Goal: Use online tool/utility: Utilize a website feature to perform a specific function

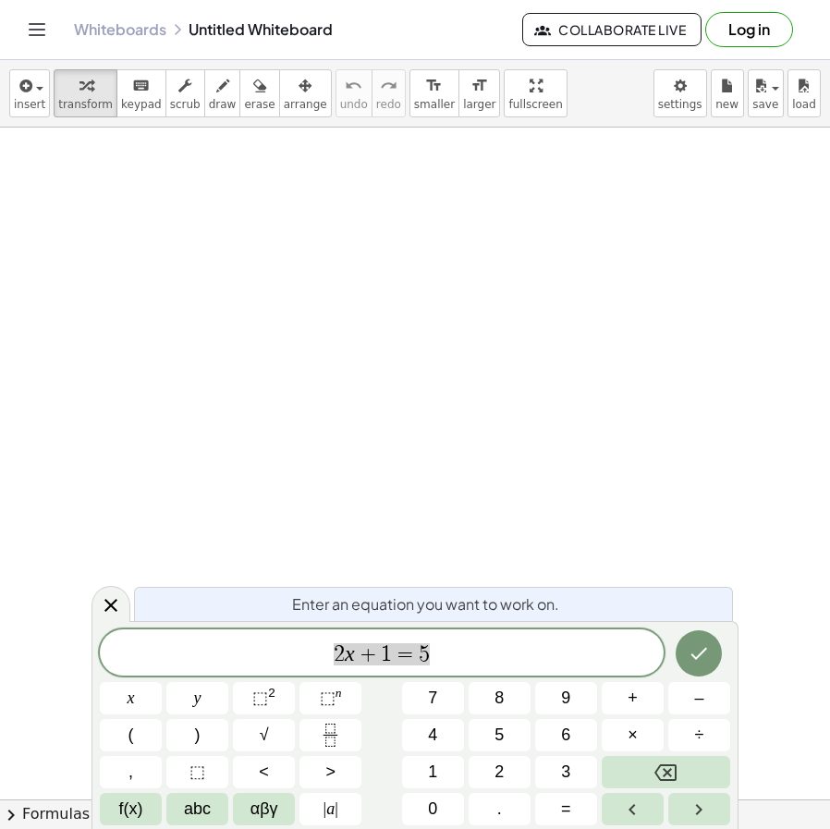
click at [470, 635] on div "2 x + 1 = 5" at bounding box center [382, 652] width 564 height 46
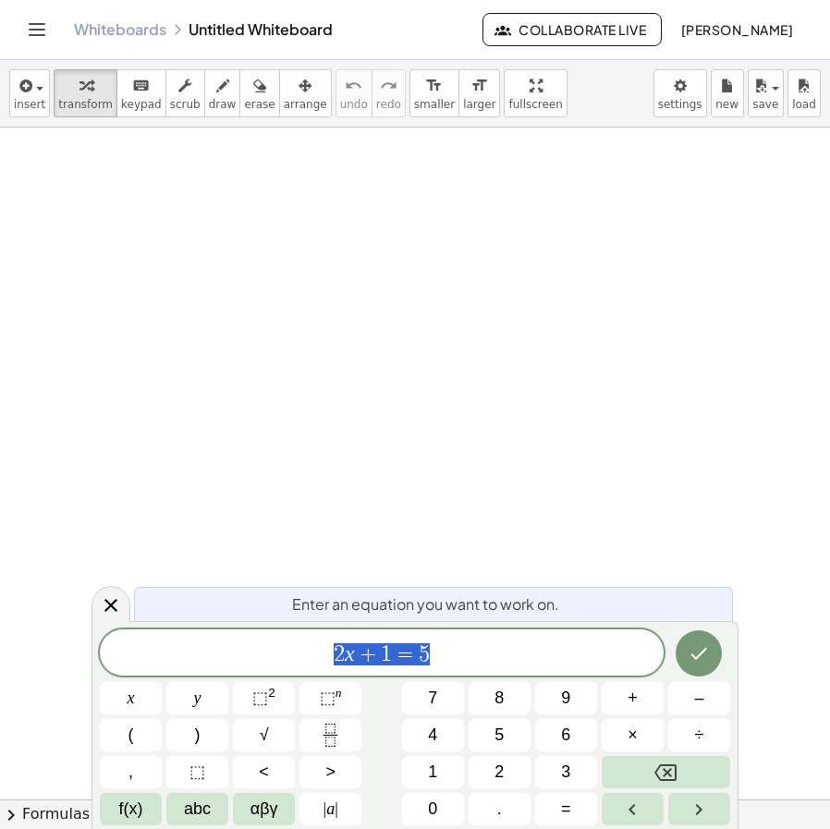
drag, startPoint x: 319, startPoint y: 653, endPoint x: 286, endPoint y: 656, distance: 33.5
click at [291, 653] on span "2 x + 1 = 5" at bounding box center [382, 654] width 564 height 26
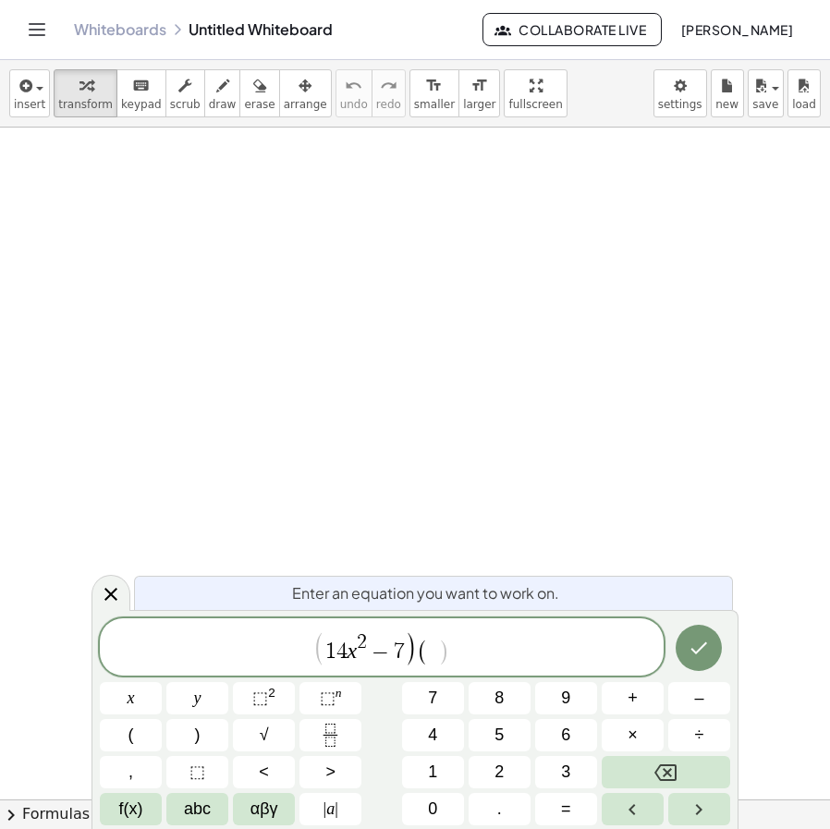
click at [370, 641] on span "−" at bounding box center [380, 652] width 27 height 22
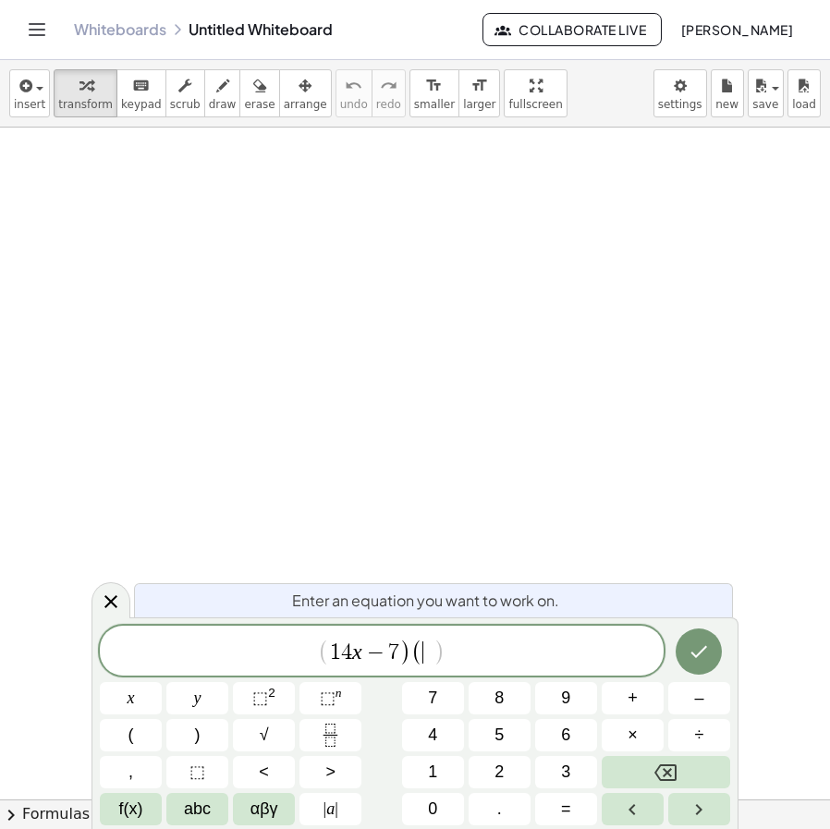
click at [433, 656] on span "( ​ )" at bounding box center [428, 652] width 34 height 27
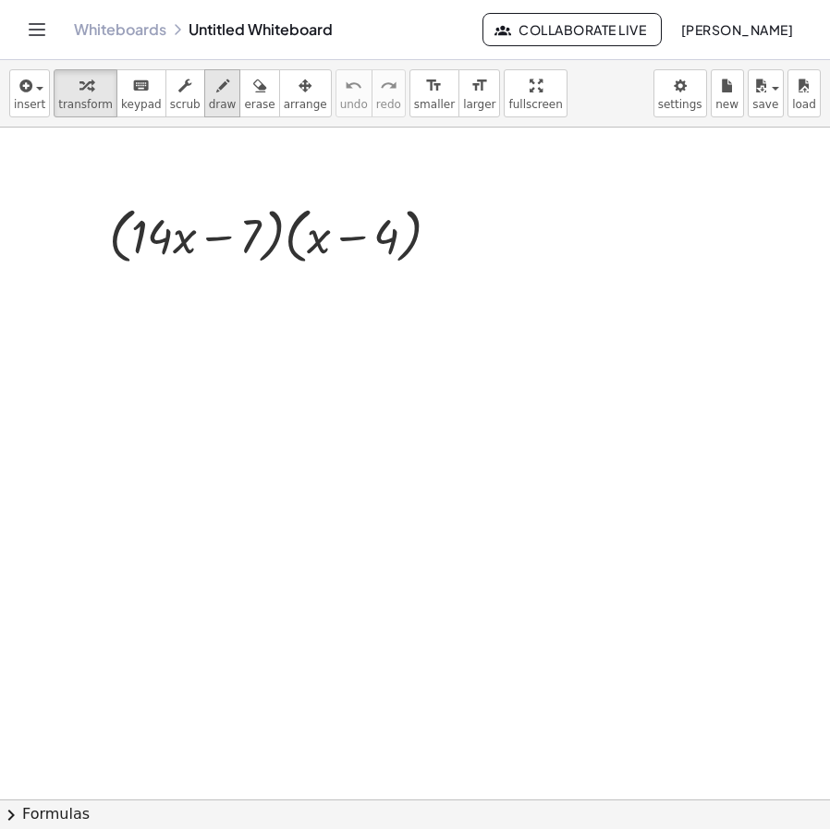
click at [209, 98] on span "draw" at bounding box center [223, 104] width 28 height 13
click at [47, 355] on div at bounding box center [415, 808] width 830 height 1361
drag, startPoint x: 84, startPoint y: 337, endPoint x: 111, endPoint y: 329, distance: 28.1
click at [106, 342] on div at bounding box center [415, 808] width 830 height 1361
drag, startPoint x: 111, startPoint y: 326, endPoint x: 101, endPoint y: 362, distance: 37.5
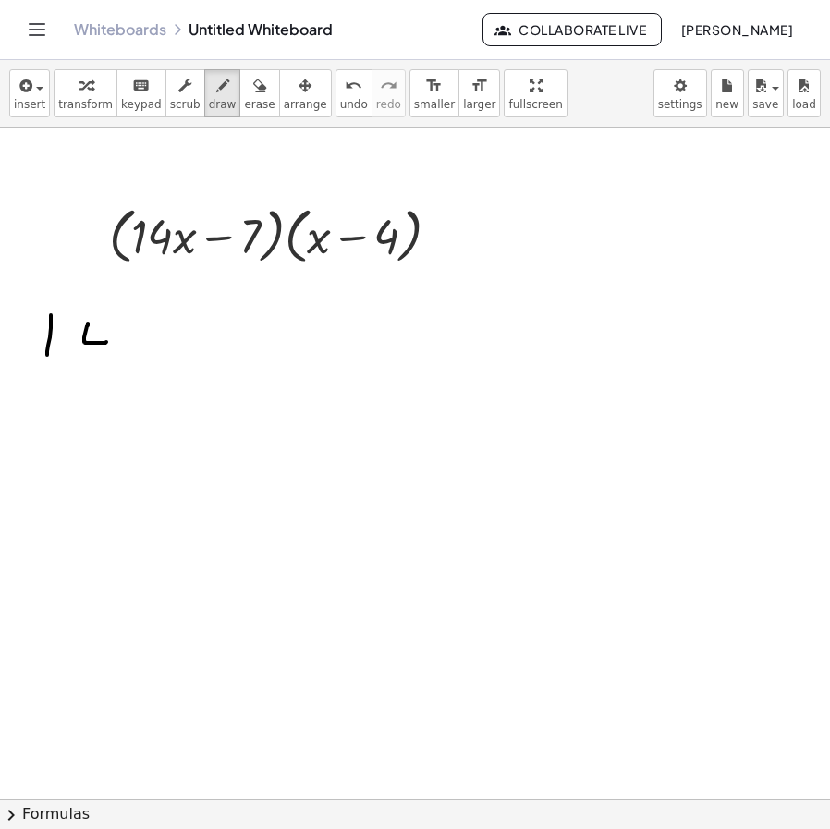
click at [101, 363] on div at bounding box center [415, 808] width 830 height 1361
drag, startPoint x: 117, startPoint y: 340, endPoint x: 126, endPoint y: 358, distance: 19.4
click at [127, 360] on div at bounding box center [415, 808] width 830 height 1361
click at [340, 98] on span "undo" at bounding box center [354, 104] width 28 height 13
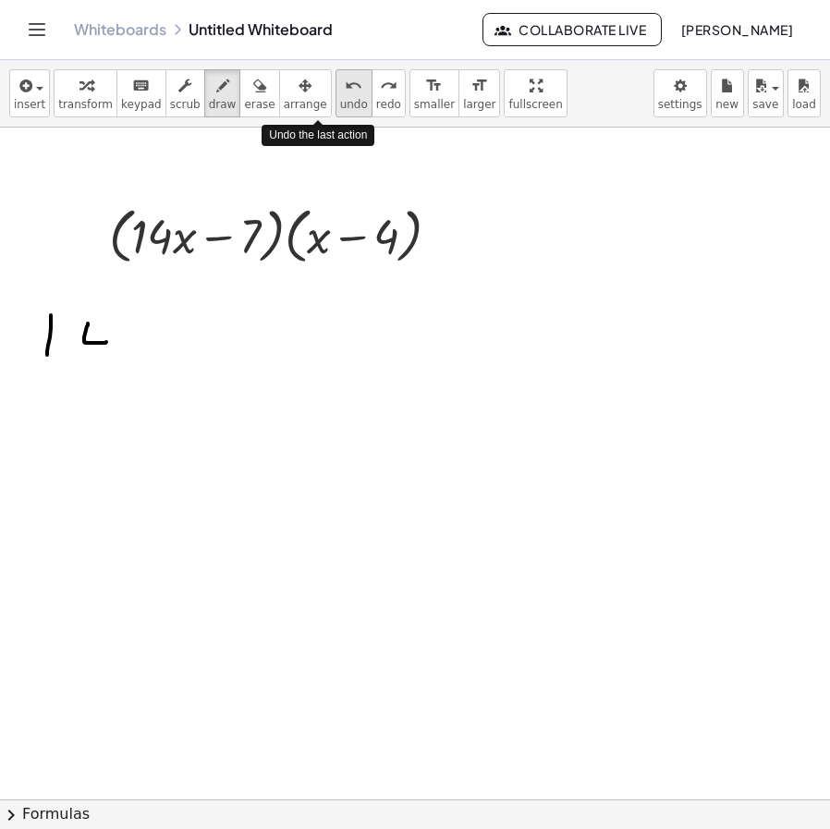
click at [340, 98] on span "undo" at bounding box center [354, 104] width 28 height 13
drag, startPoint x: 62, startPoint y: 97, endPoint x: 92, endPoint y: 190, distance: 97.9
click at [63, 105] on span "transform" at bounding box center [85, 104] width 55 height 13
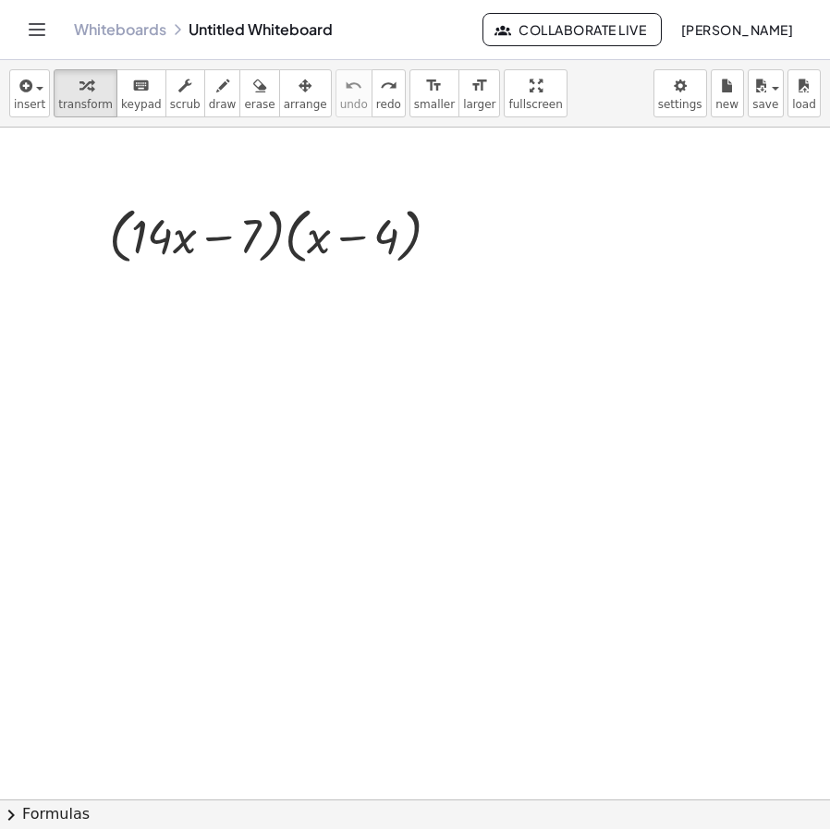
click at [149, 342] on div at bounding box center [415, 808] width 830 height 1361
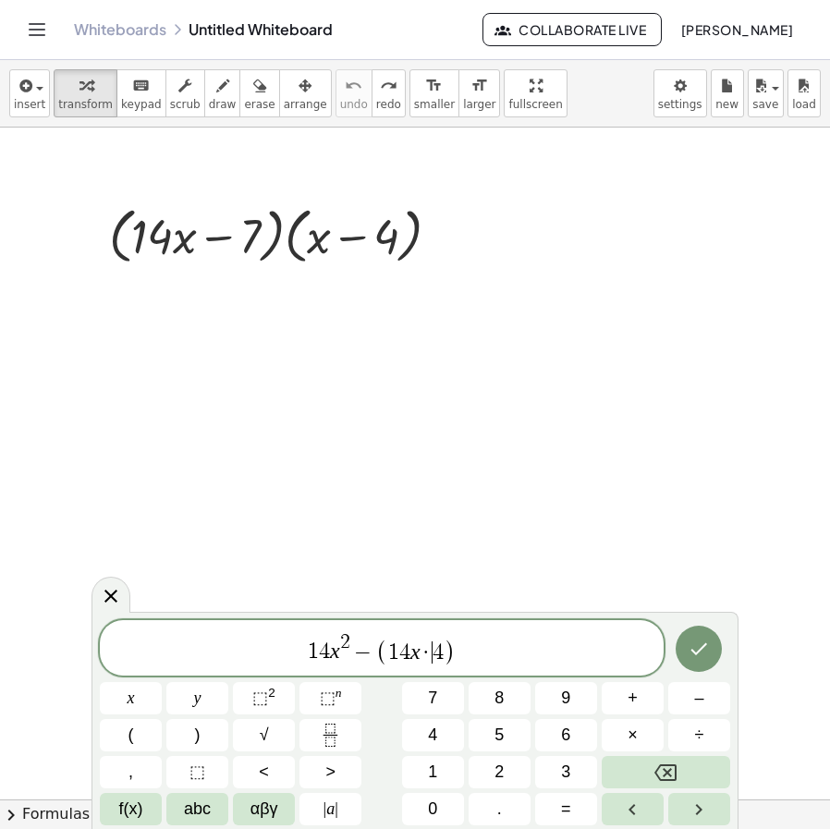
click at [432, 654] on span "1 4 x · ​ 4" at bounding box center [415, 652] width 55 height 22
click at [500, 655] on span "1 4 x 2 − ( 1 4 x · − 4 ) ​" at bounding box center [382, 649] width 564 height 36
click at [701, 651] on icon "Done" at bounding box center [699, 649] width 17 height 12
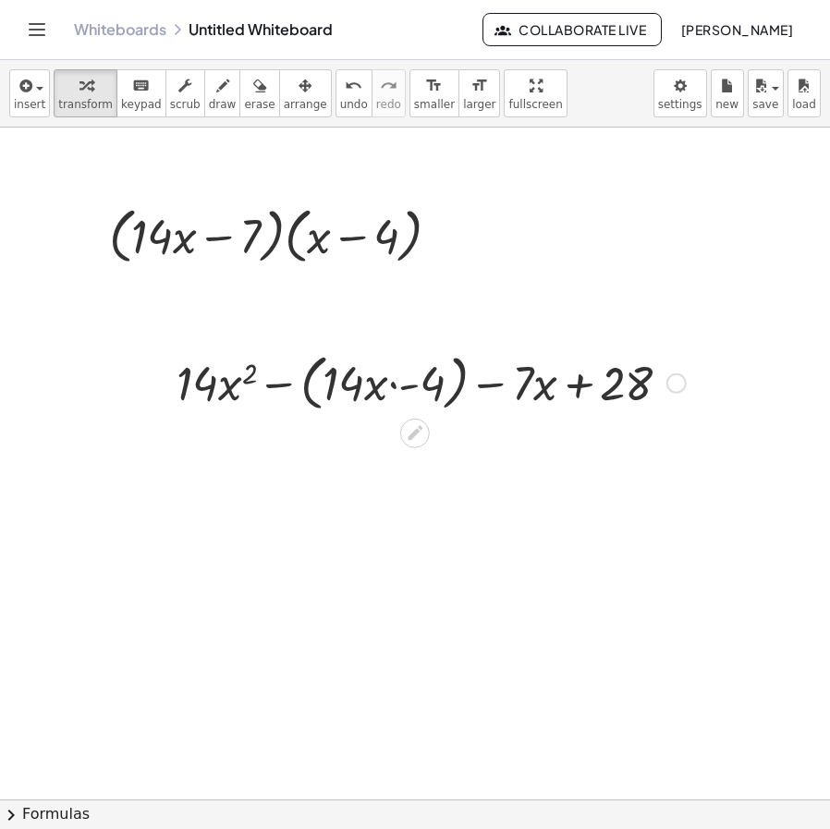
click at [393, 386] on div at bounding box center [431, 382] width 528 height 70
drag, startPoint x: 441, startPoint y: 385, endPoint x: 366, endPoint y: 384, distance: 74.9
click at [366, 384] on div at bounding box center [431, 382] width 528 height 70
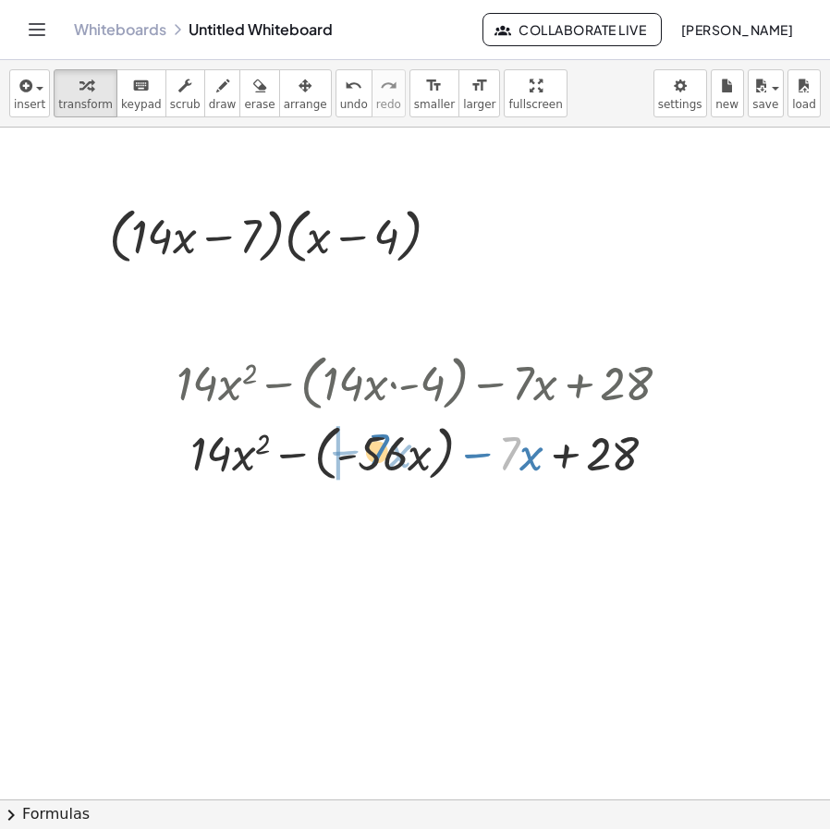
drag, startPoint x: 508, startPoint y: 459, endPoint x: 375, endPoint y: 457, distance: 133.1
click at [375, 457] on div at bounding box center [431, 452] width 528 height 70
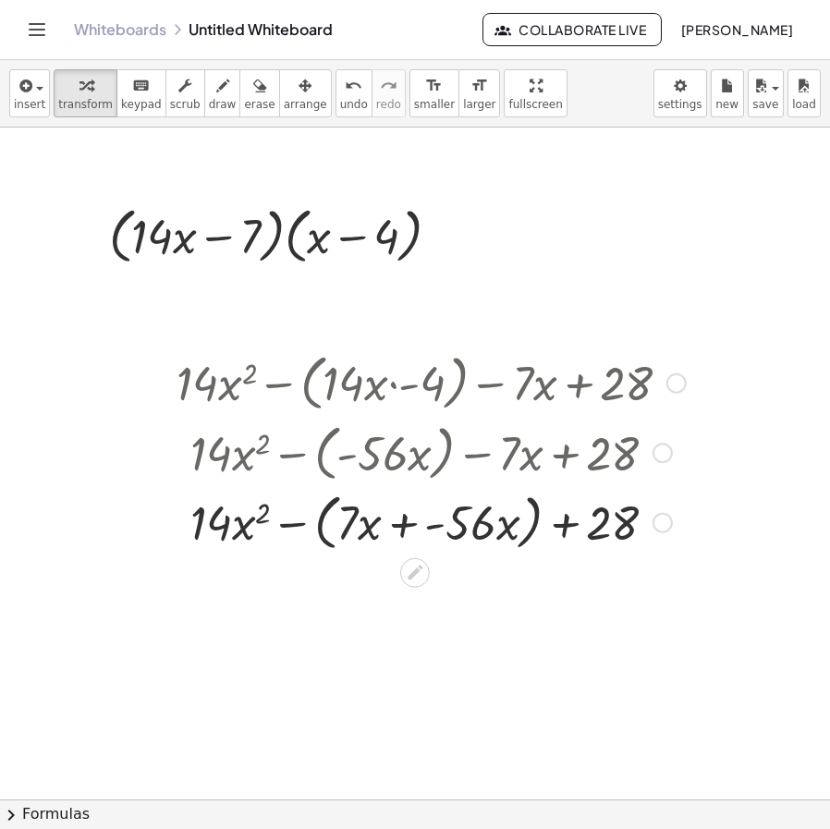
click at [405, 523] on div at bounding box center [431, 521] width 528 height 70
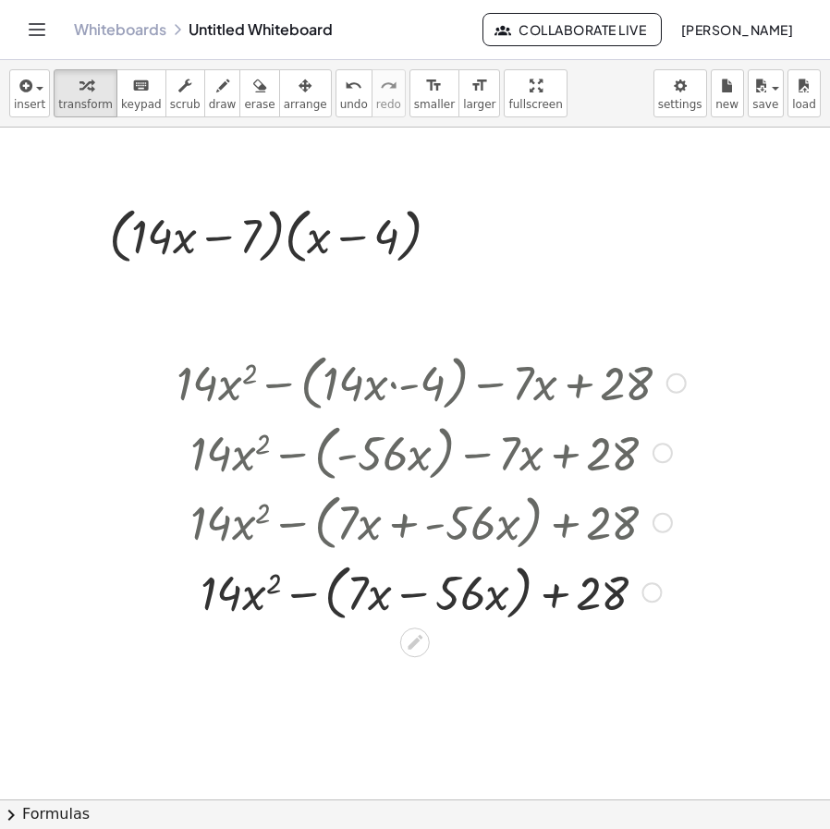
click at [426, 601] on div at bounding box center [431, 591] width 528 height 70
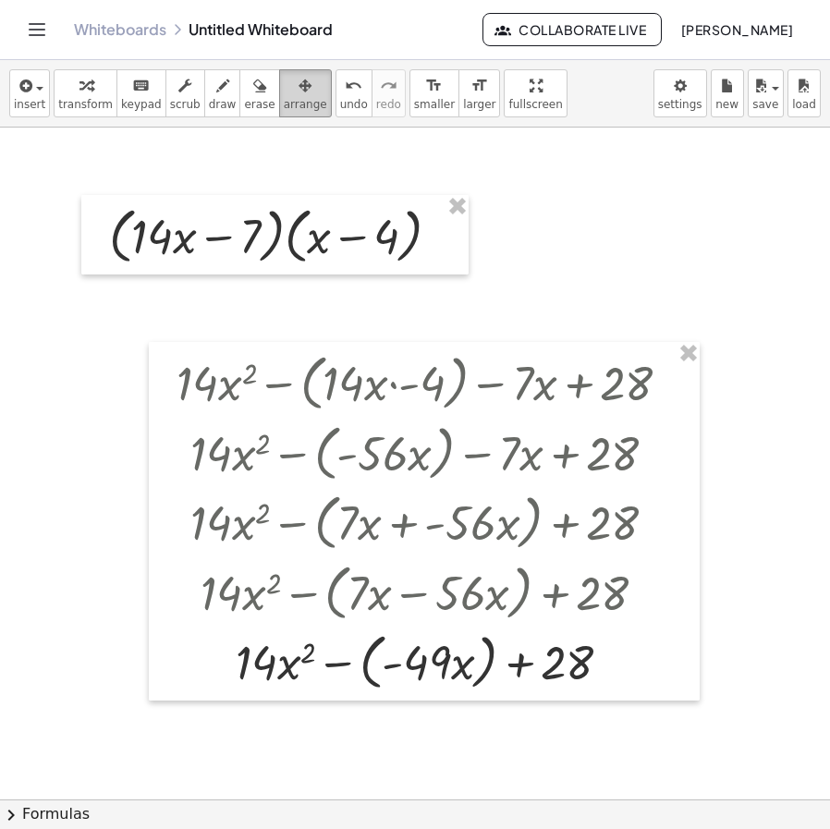
click at [299, 82] on icon "button" at bounding box center [305, 86] width 13 height 22
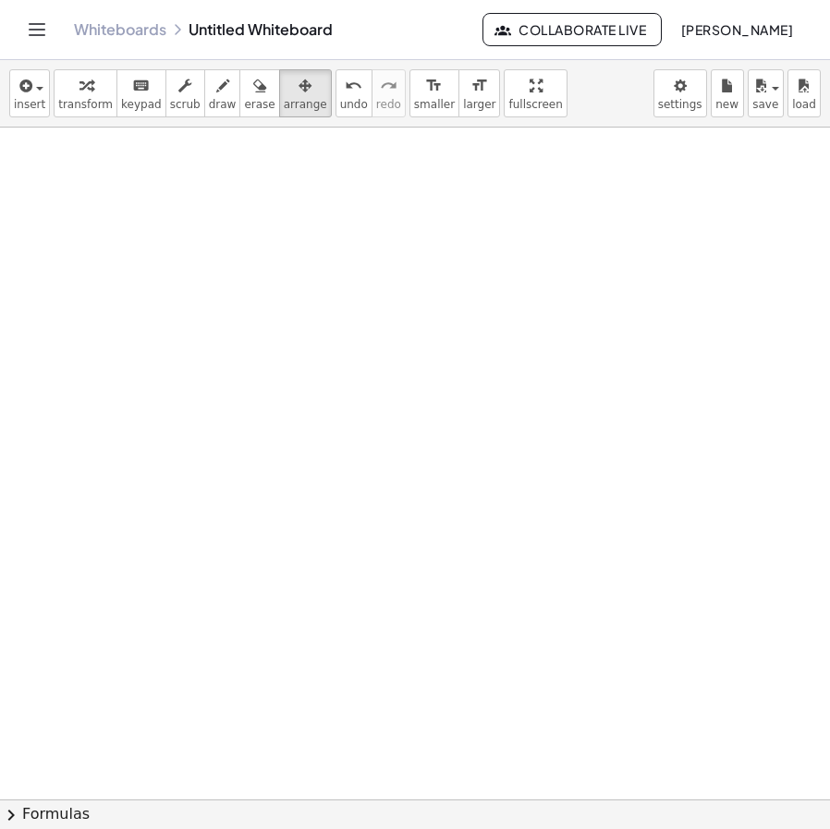
click at [237, 303] on div at bounding box center [415, 808] width 830 height 1361
click at [372, 302] on div at bounding box center [415, 808] width 830 height 1361
click at [379, 363] on div at bounding box center [415, 808] width 830 height 1361
drag, startPoint x: 92, startPoint y: 95, endPoint x: 140, endPoint y: 153, distance: 75.5
click at [92, 95] on div "button" at bounding box center [85, 85] width 55 height 22
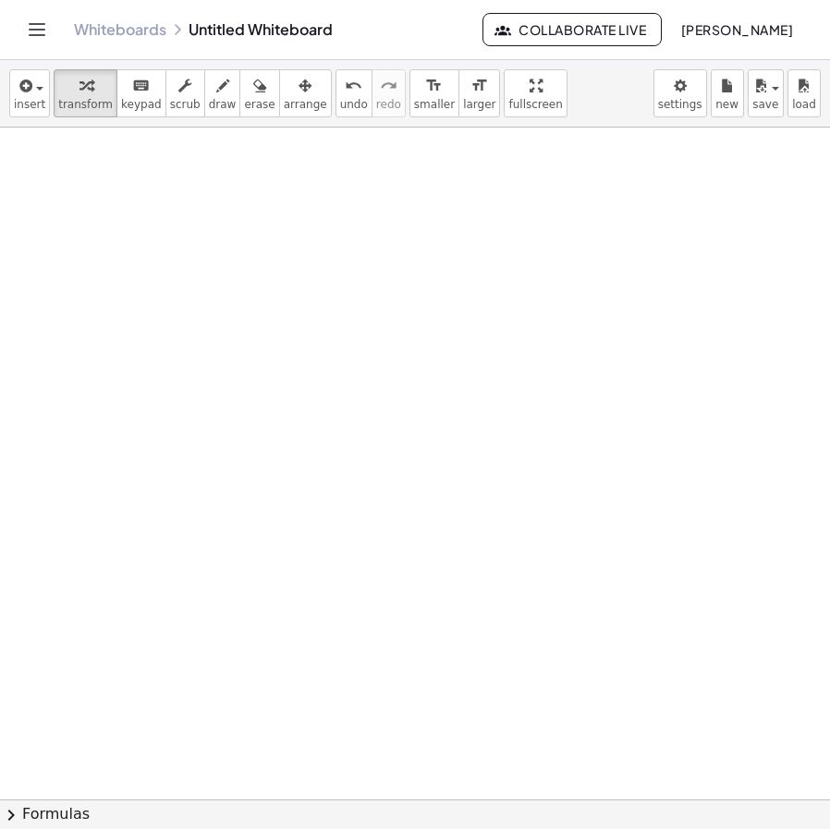
click at [249, 220] on div at bounding box center [415, 808] width 830 height 1361
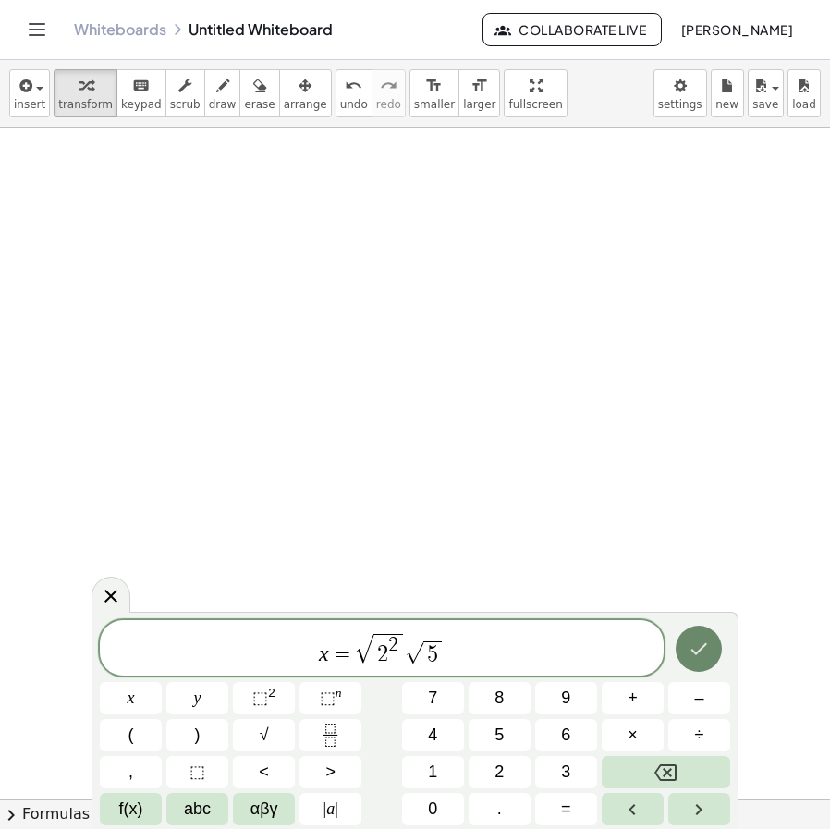
click at [692, 652] on icon "Done" at bounding box center [699, 649] width 22 height 22
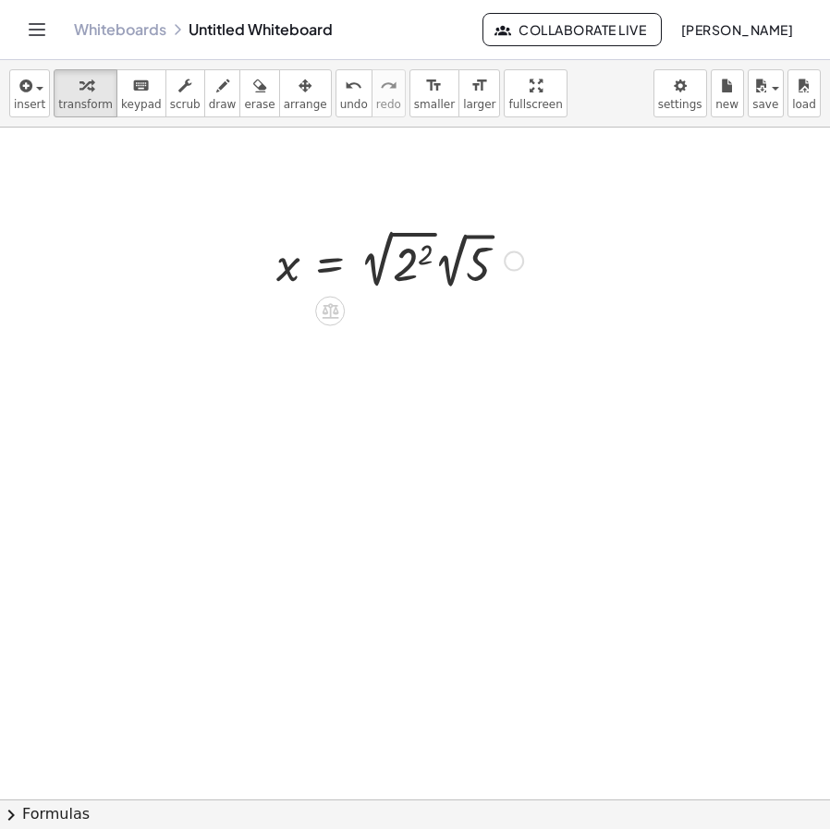
click at [378, 273] on div at bounding box center [399, 259] width 265 height 69
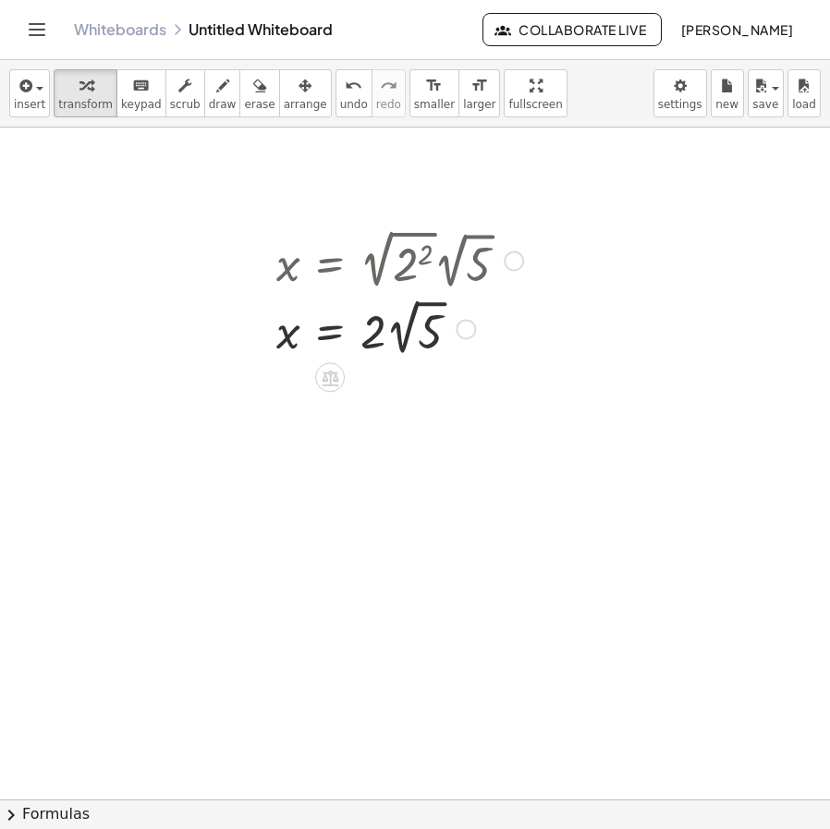
click at [508, 258] on div at bounding box center [514, 261] width 20 height 20
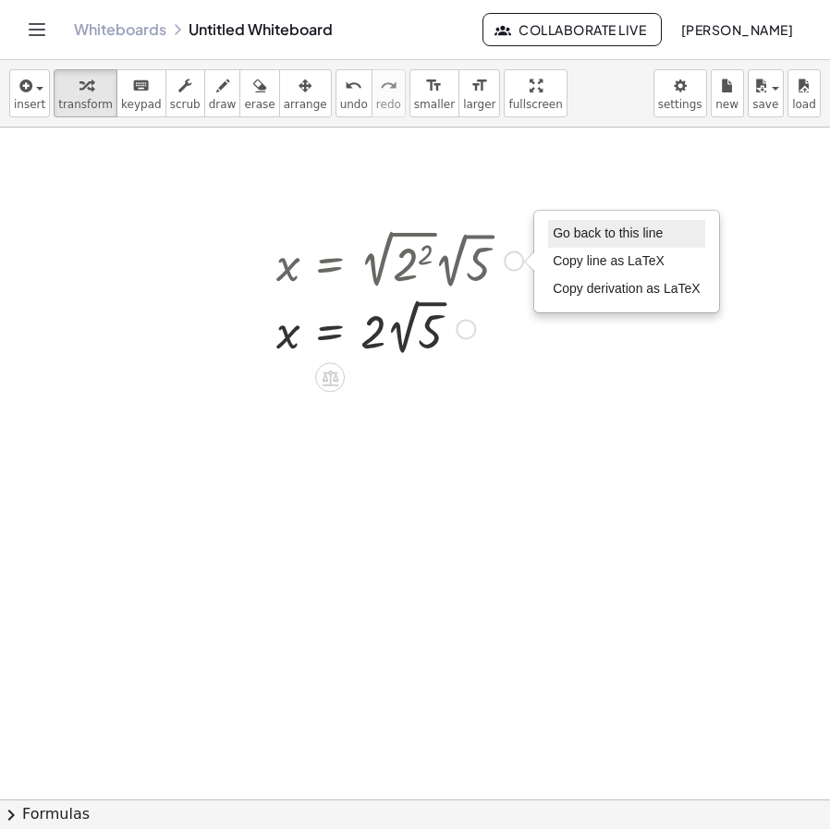
click at [610, 234] on span "Go back to this line" at bounding box center [608, 233] width 110 height 15
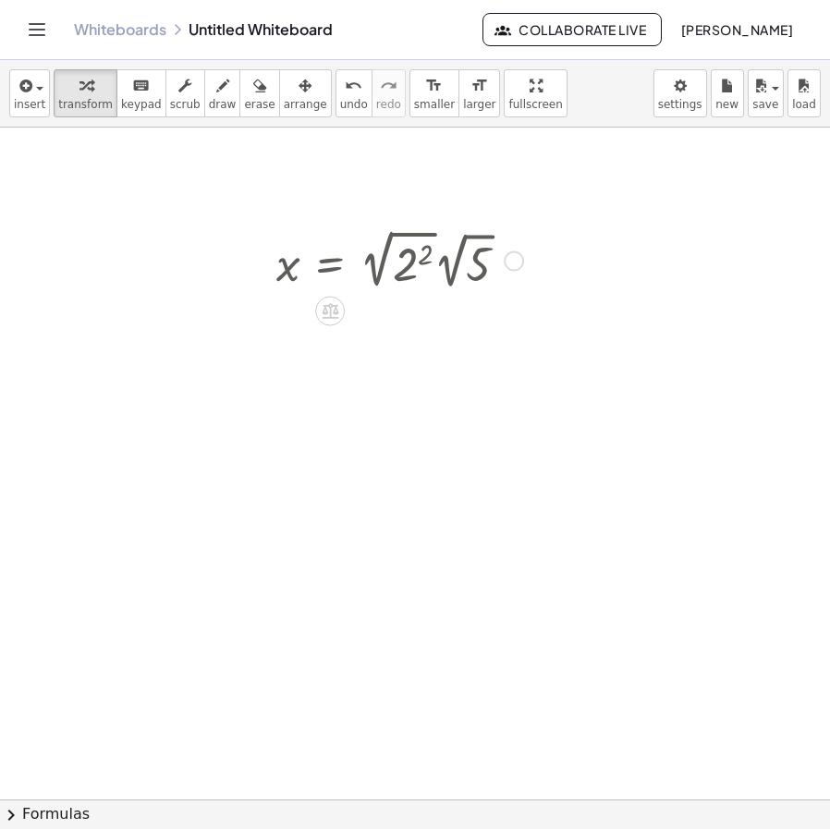
click at [525, 266] on div at bounding box center [399, 259] width 265 height 69
drag, startPoint x: 289, startPoint y: 106, endPoint x: 324, endPoint y: 126, distance: 40.1
click at [288, 106] on span "arrange" at bounding box center [305, 104] width 43 height 13
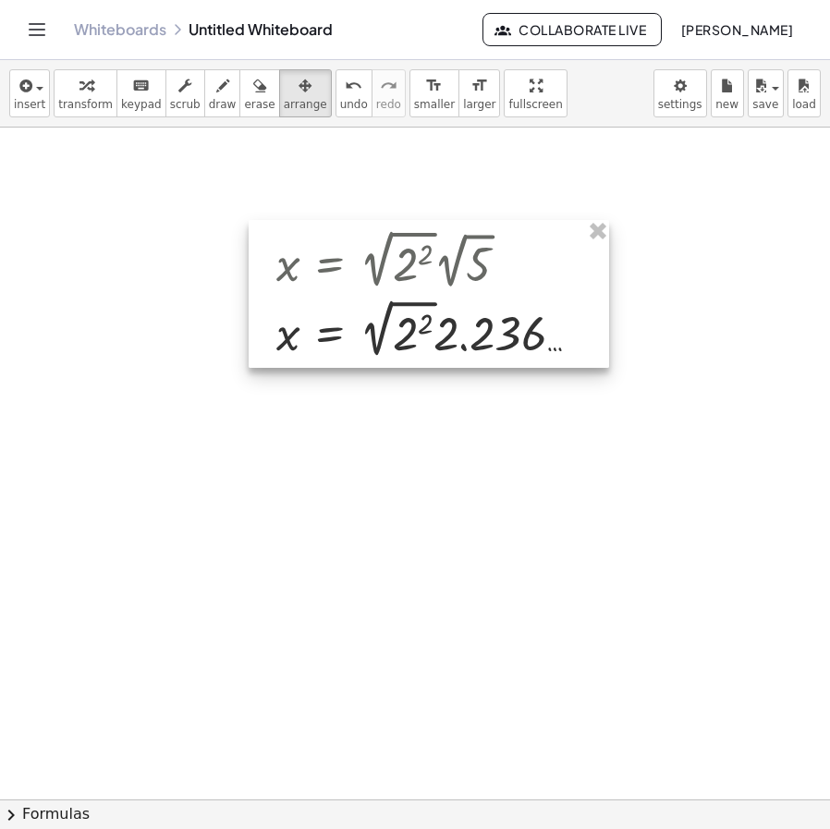
click at [574, 232] on div at bounding box center [429, 294] width 360 height 148
click at [580, 234] on div at bounding box center [429, 294] width 360 height 148
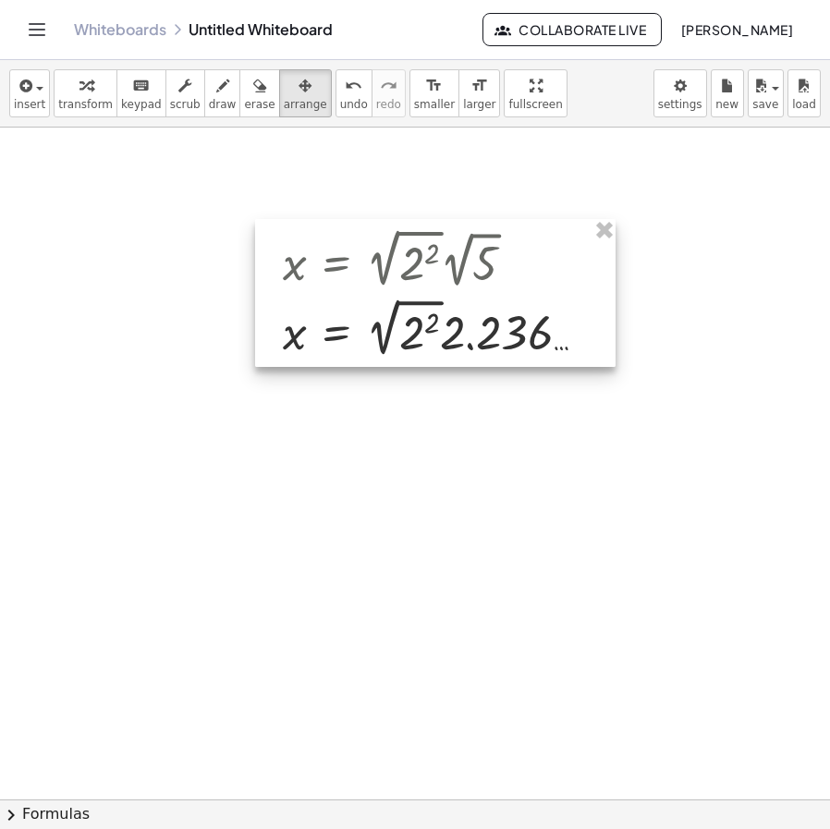
click at [585, 230] on div at bounding box center [435, 293] width 360 height 148
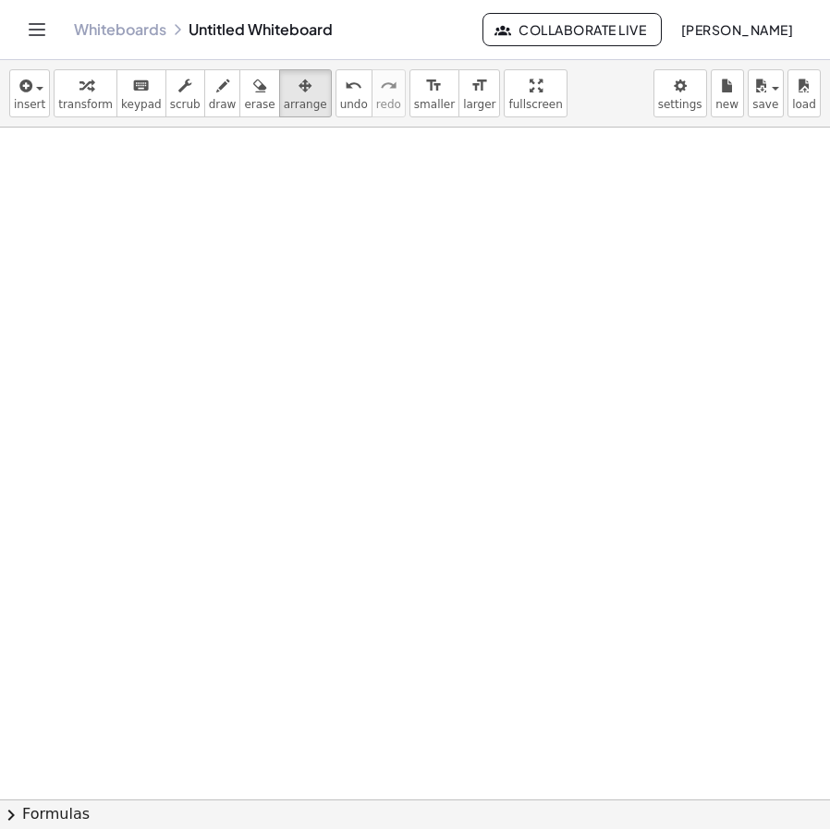
click at [607, 229] on div at bounding box center [415, 808] width 830 height 1361
click at [71, 110] on span "transform" at bounding box center [85, 104] width 55 height 13
click at [159, 133] on div at bounding box center [415, 808] width 830 height 1361
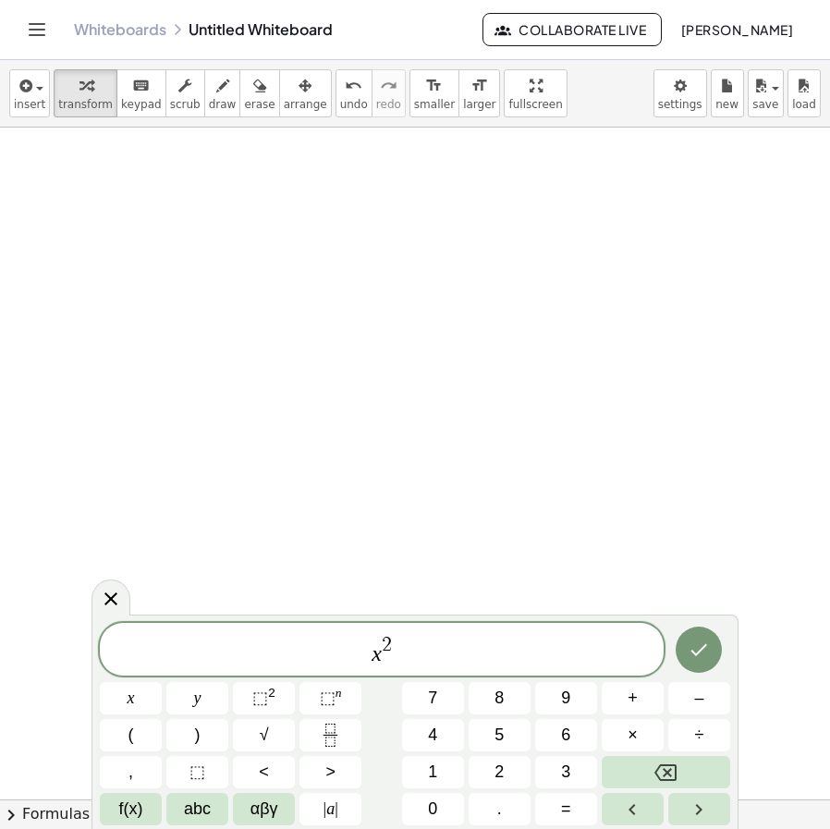
click at [392, 655] on span "x 2" at bounding box center [382, 650] width 564 height 33
click at [692, 645] on icon "Done" at bounding box center [699, 650] width 22 height 22
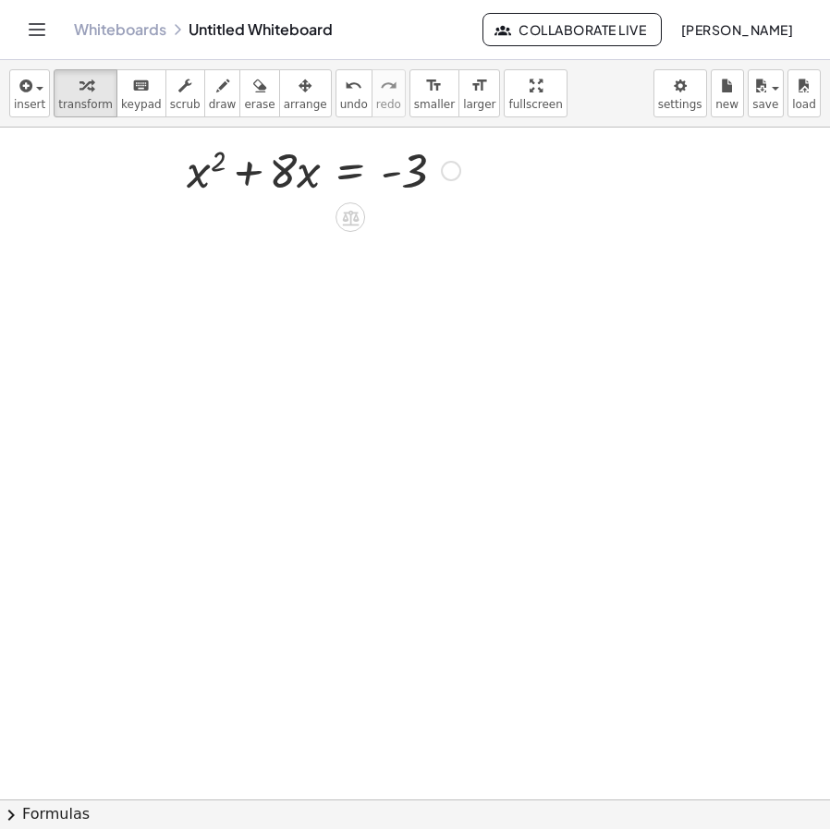
click at [458, 163] on div at bounding box center [451, 171] width 20 height 20
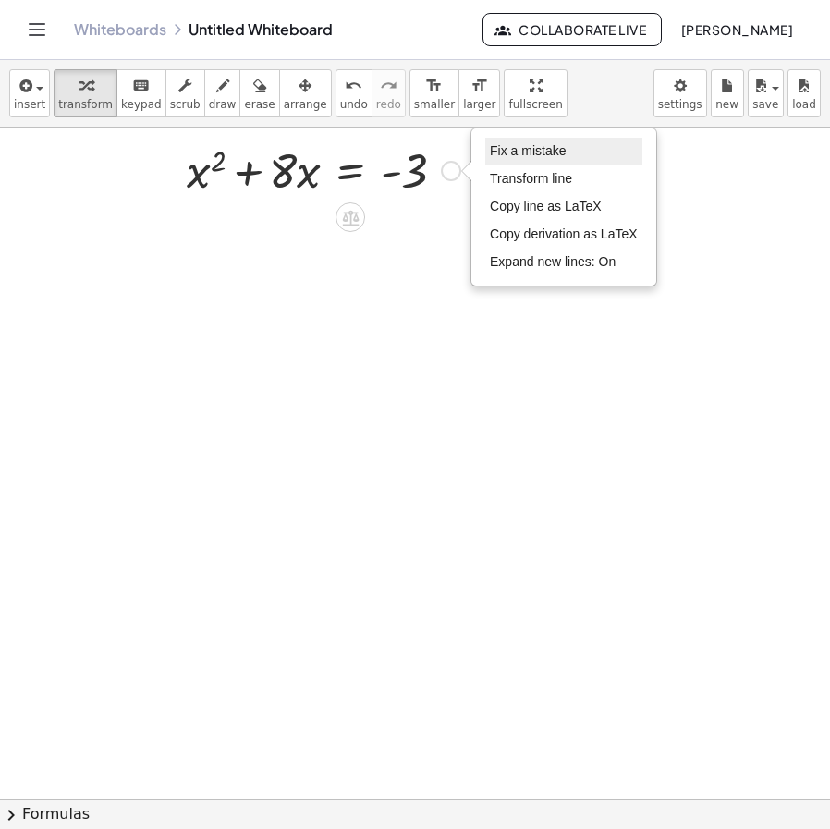
click at [509, 139] on li "Fix a mistake" at bounding box center [563, 152] width 157 height 28
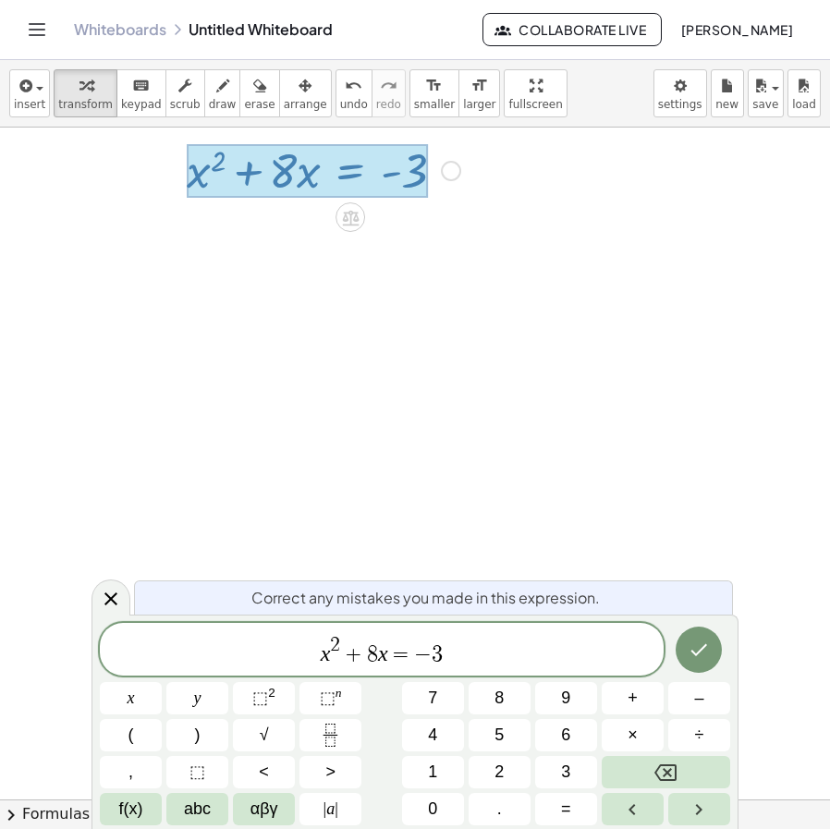
click at [289, 267] on div at bounding box center [415, 808] width 830 height 1361
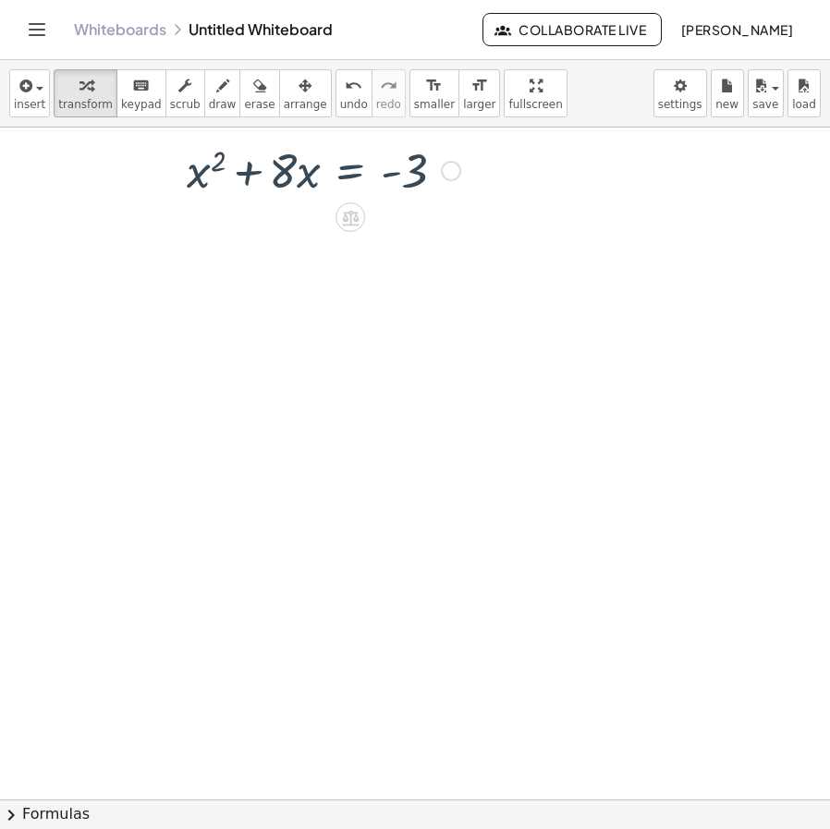
click at [289, 267] on div at bounding box center [415, 808] width 830 height 1361
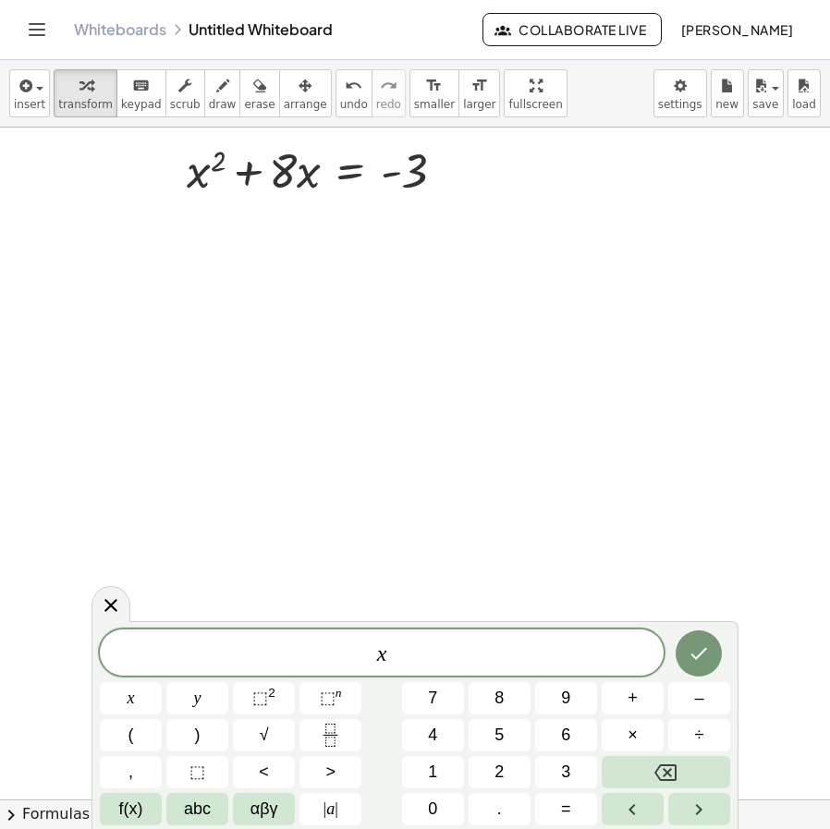
drag, startPoint x: 412, startPoint y: 536, endPoint x: 363, endPoint y: 224, distance: 316.2
click at [410, 530] on div at bounding box center [415, 808] width 830 height 1361
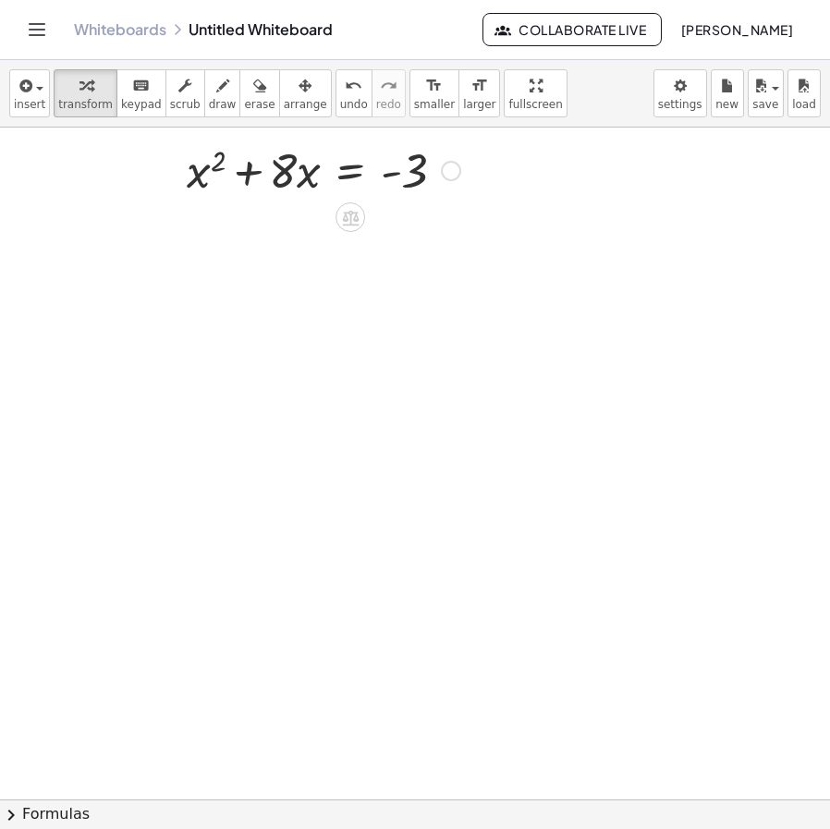
click at [452, 168] on div "Fix a mistake Transform line Copy line as LaTeX Copy derivation as LaTeX Expand…" at bounding box center [451, 171] width 20 height 20
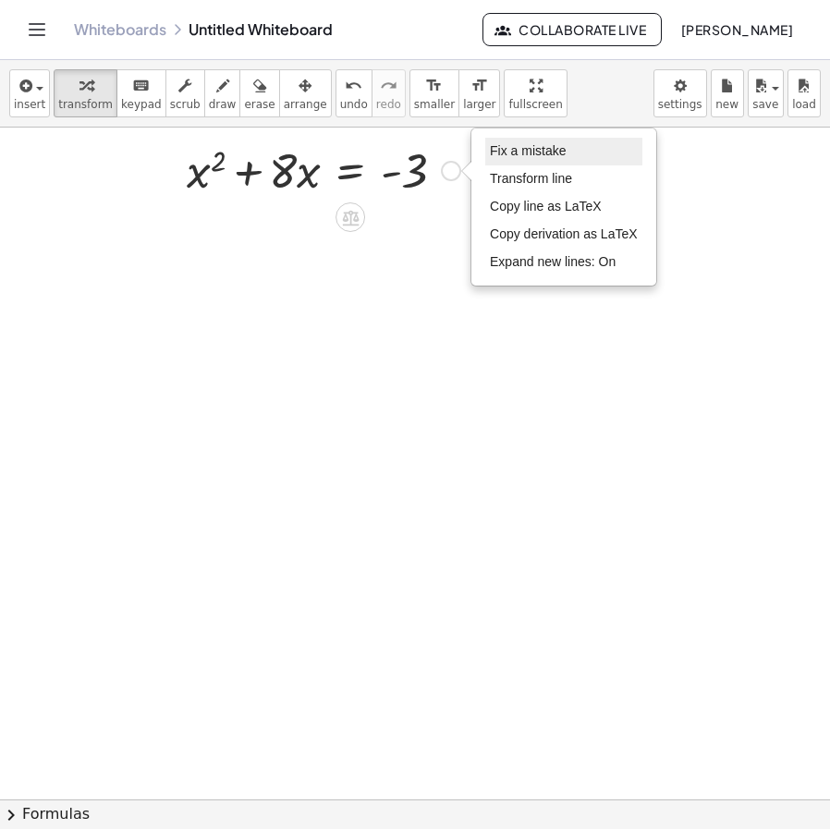
click at [543, 152] on span "Fix a mistake" at bounding box center [528, 150] width 76 height 15
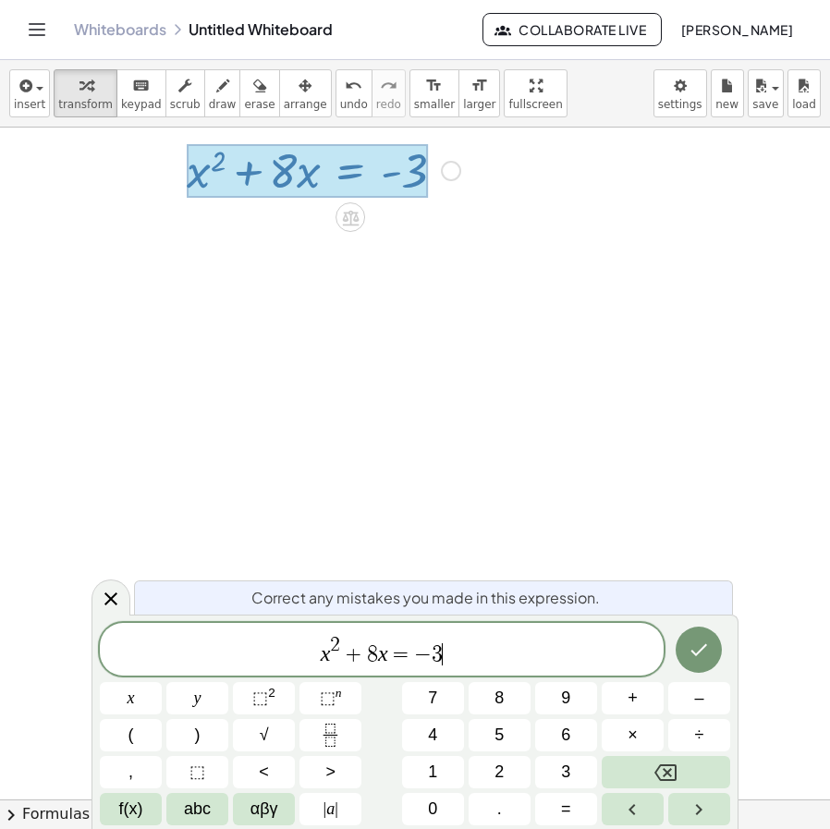
click at [616, 535] on div at bounding box center [415, 808] width 830 height 1361
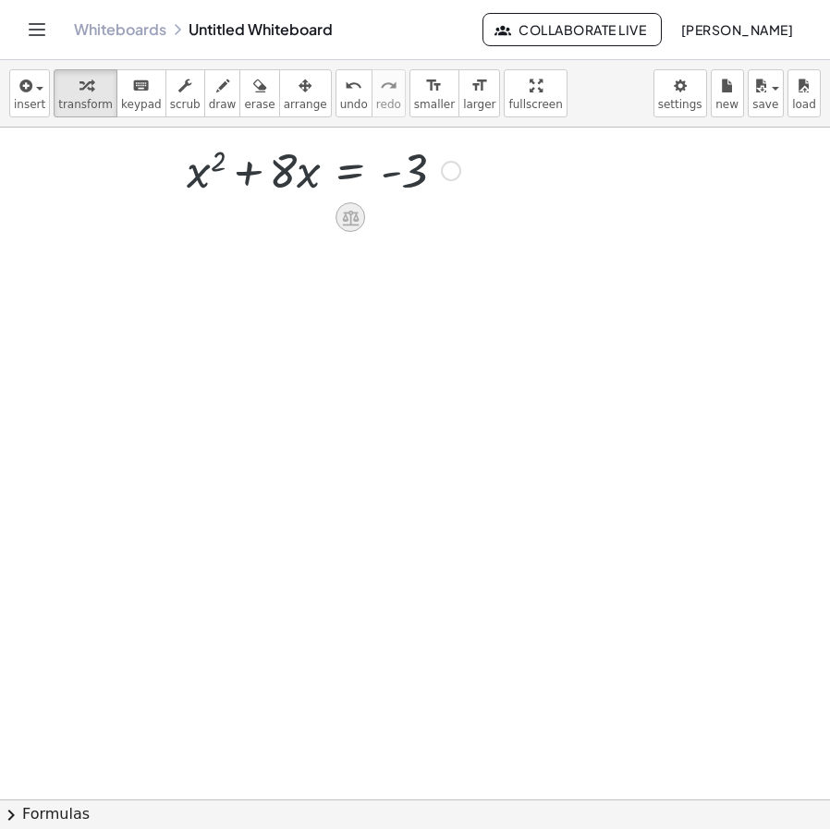
click at [347, 219] on icon at bounding box center [350, 218] width 17 height 16
click at [277, 216] on span "+" at bounding box center [276, 217] width 11 height 27
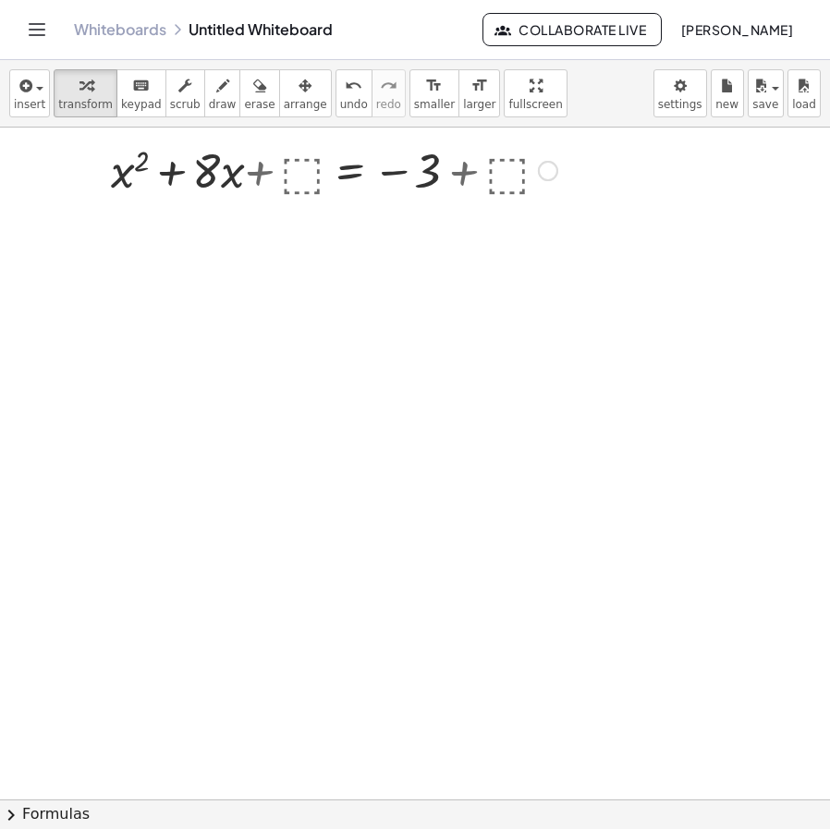
click at [305, 165] on div at bounding box center [330, 169] width 472 height 63
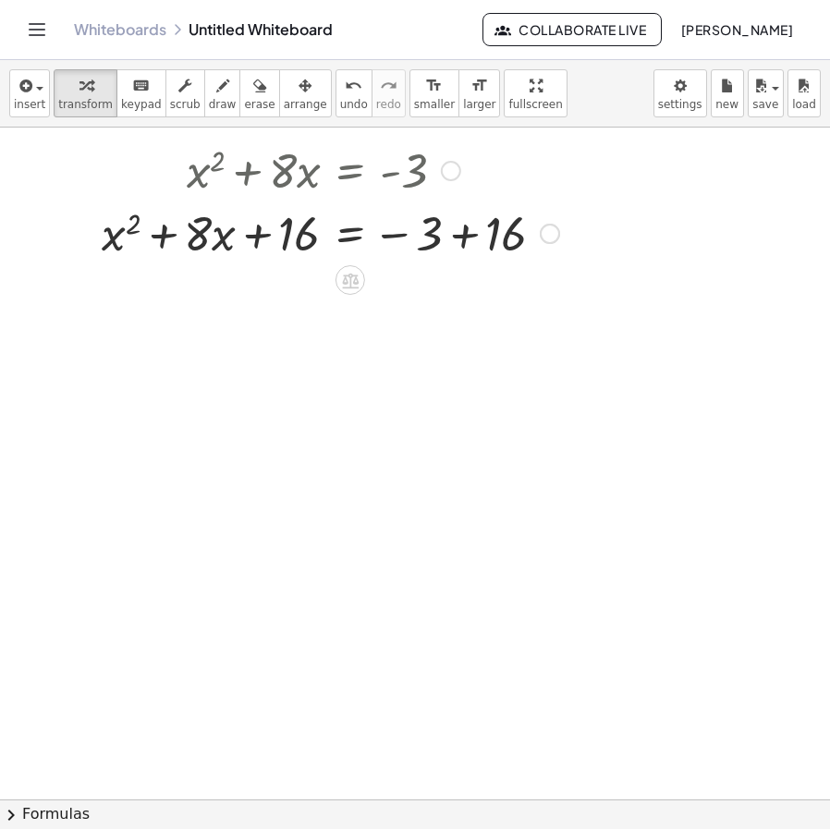
click at [262, 244] on div at bounding box center [330, 232] width 476 height 63
click at [458, 243] on div at bounding box center [330, 232] width 476 height 63
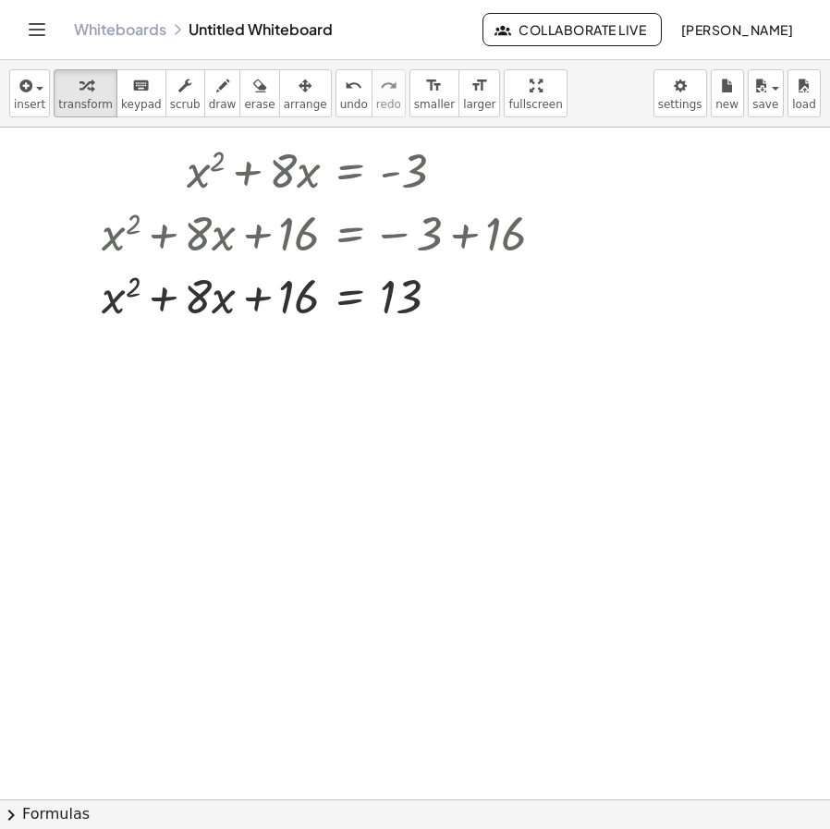
click at [304, 407] on div at bounding box center [415, 808] width 830 height 1361
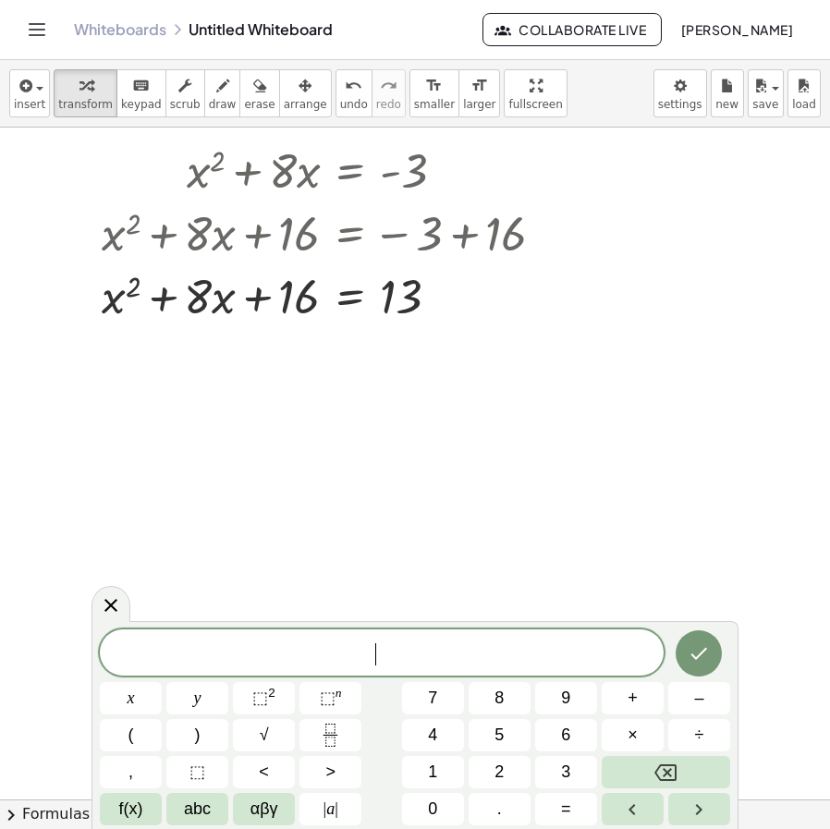
click at [299, 400] on div at bounding box center [415, 808] width 830 height 1361
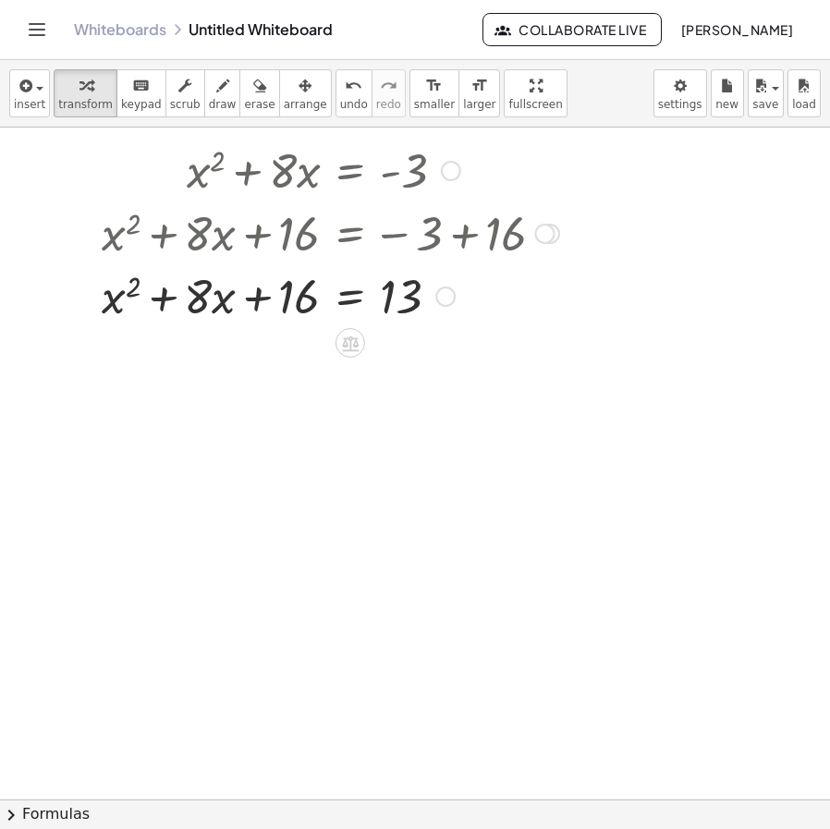
click at [441, 171] on div at bounding box center [451, 171] width 20 height 20
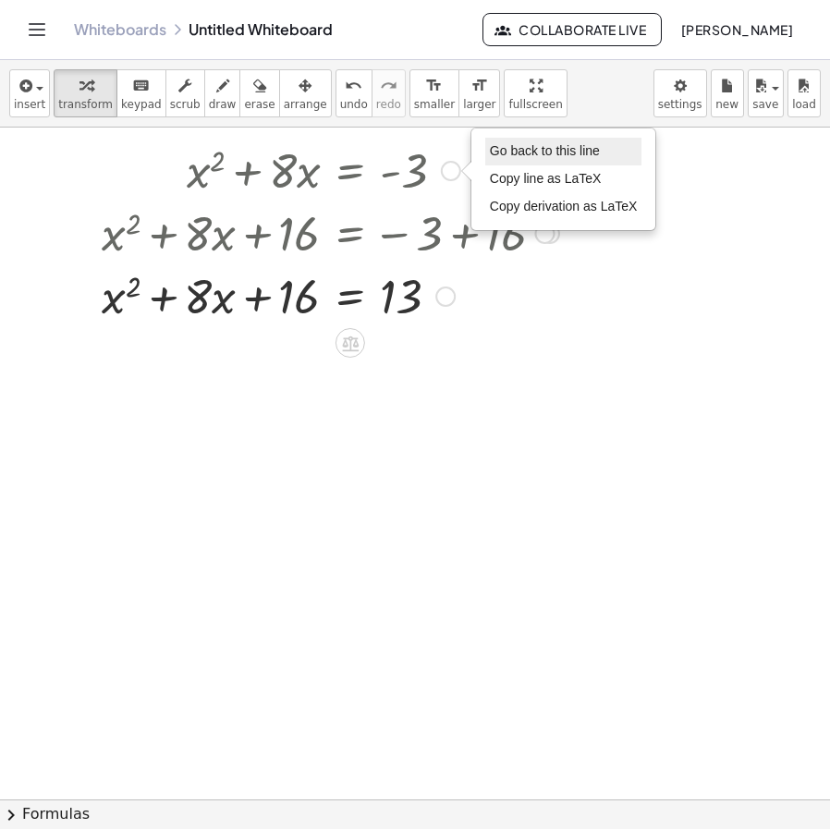
click at [555, 149] on span "Go back to this line" at bounding box center [545, 150] width 110 height 15
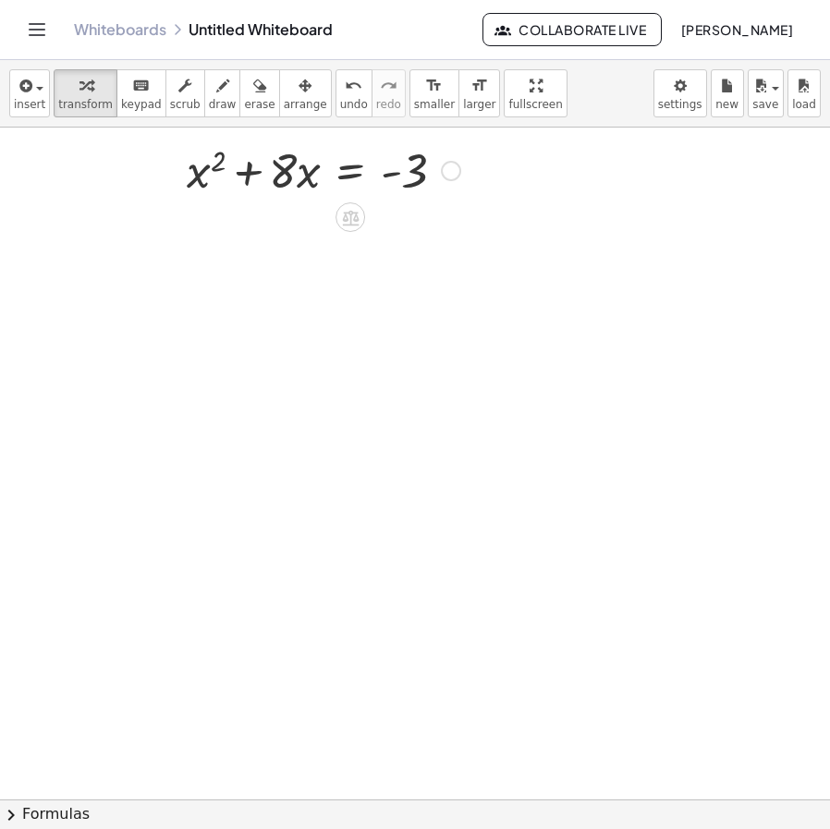
click at [439, 166] on div at bounding box center [323, 169] width 292 height 63
click at [458, 168] on div "Go back to this line Copy line as LaTeX Copy derivation as LaTeX" at bounding box center [451, 171] width 20 height 20
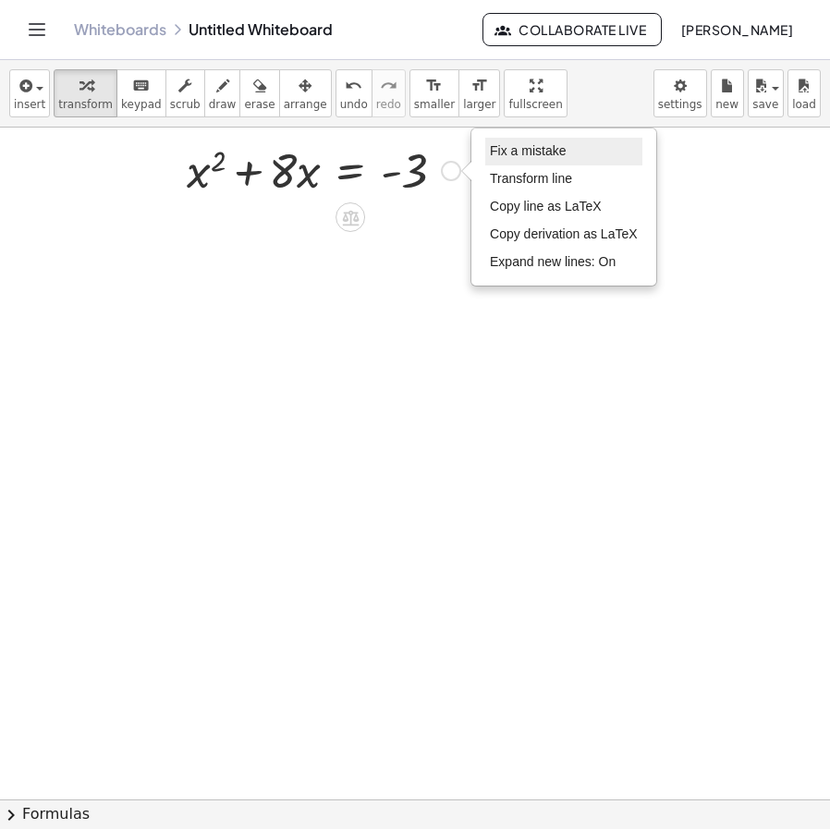
click at [521, 142] on li "Fix a mistake" at bounding box center [563, 152] width 157 height 28
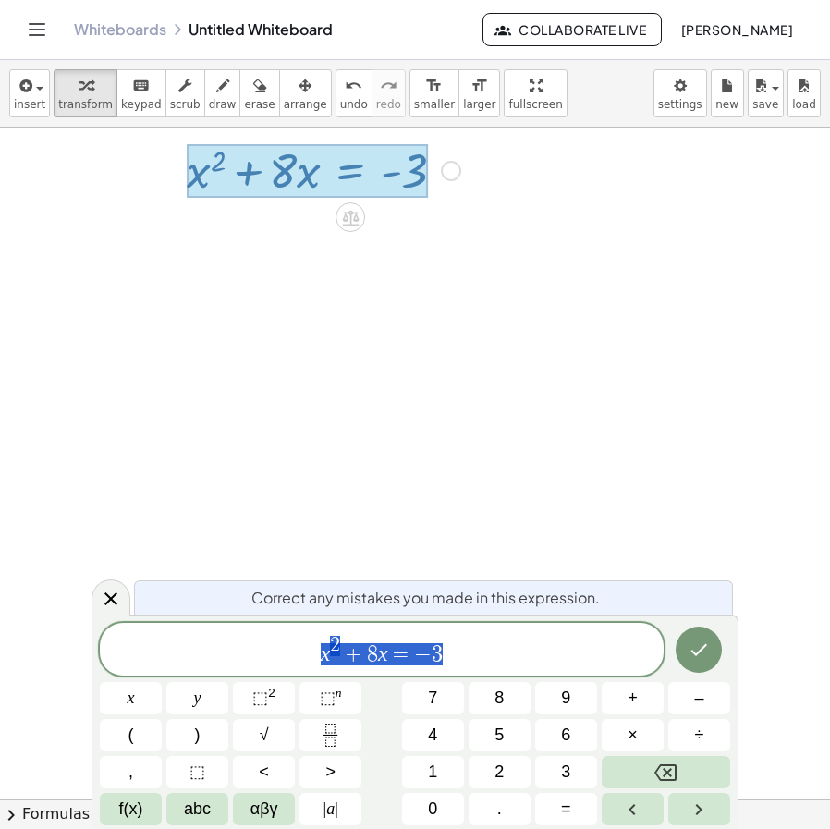
drag, startPoint x: 263, startPoint y: 669, endPoint x: 427, endPoint y: 671, distance: 163.6
click at [243, 674] on div "********* x 2 + 8 x = − 3" at bounding box center [382, 649] width 564 height 53
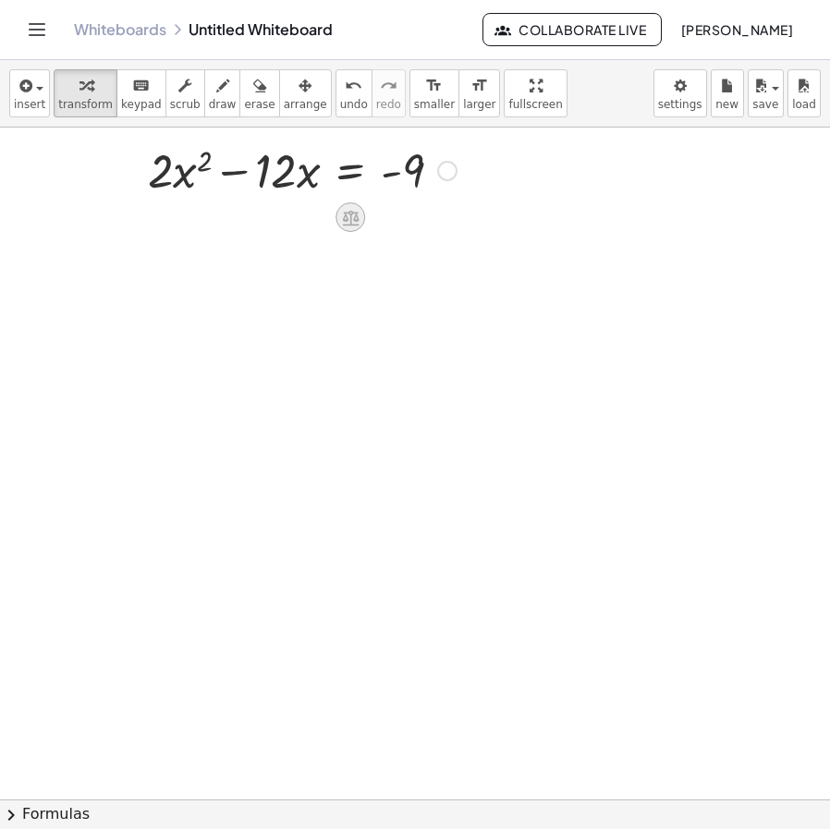
click at [355, 210] on icon at bounding box center [350, 217] width 19 height 19
click at [357, 222] on div "×" at bounding box center [351, 217] width 30 height 30
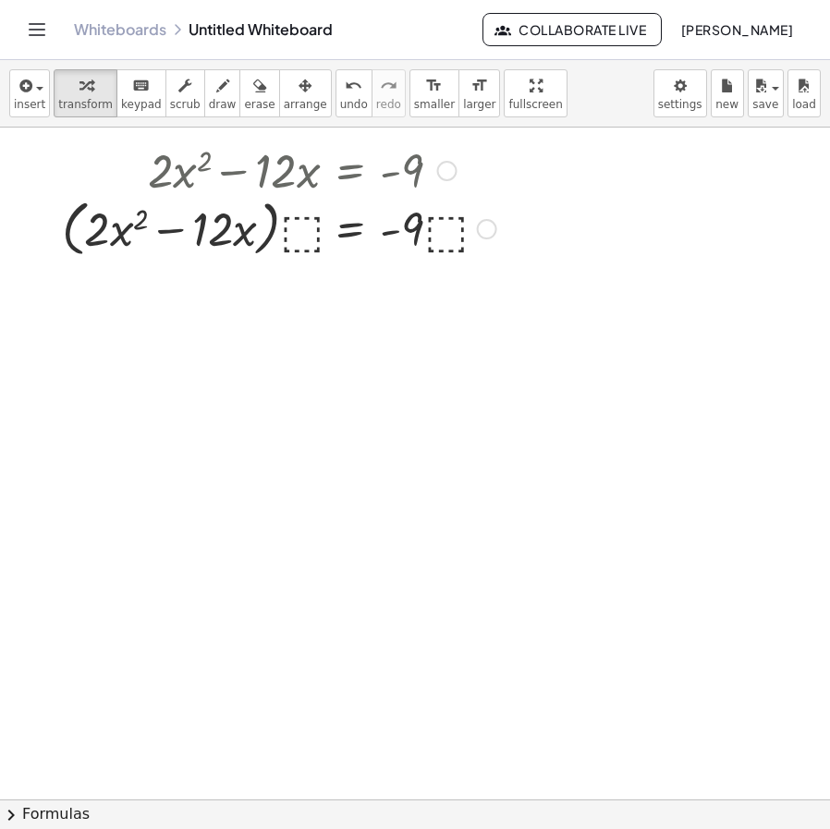
click at [304, 187] on div at bounding box center [279, 169] width 453 height 63
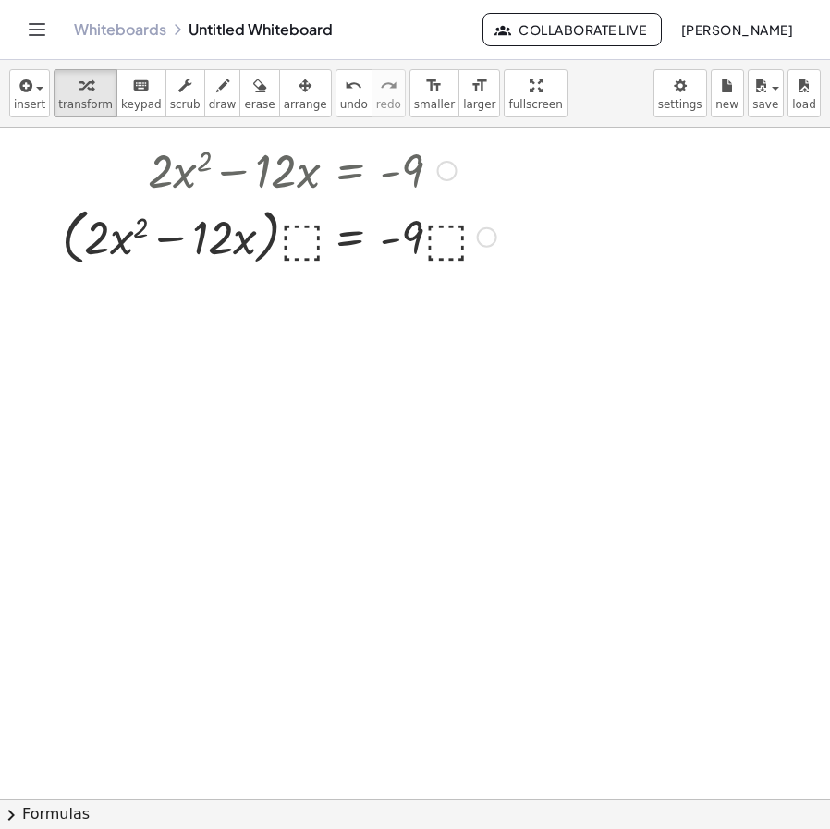
click at [305, 256] on div at bounding box center [279, 236] width 453 height 70
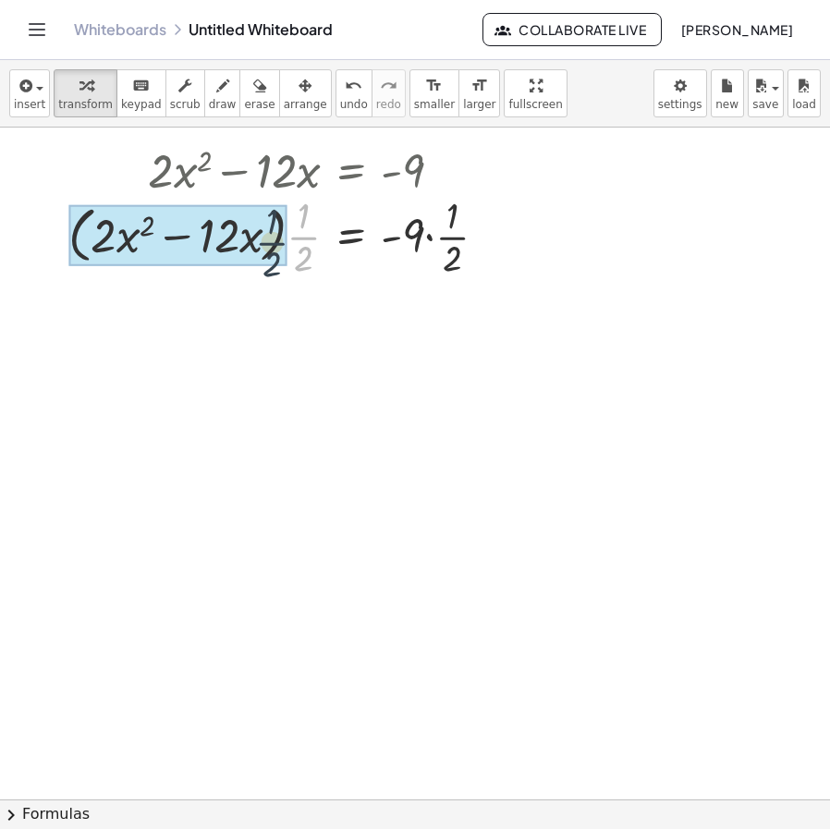
drag, startPoint x: 304, startPoint y: 242, endPoint x: 272, endPoint y: 248, distance: 32.8
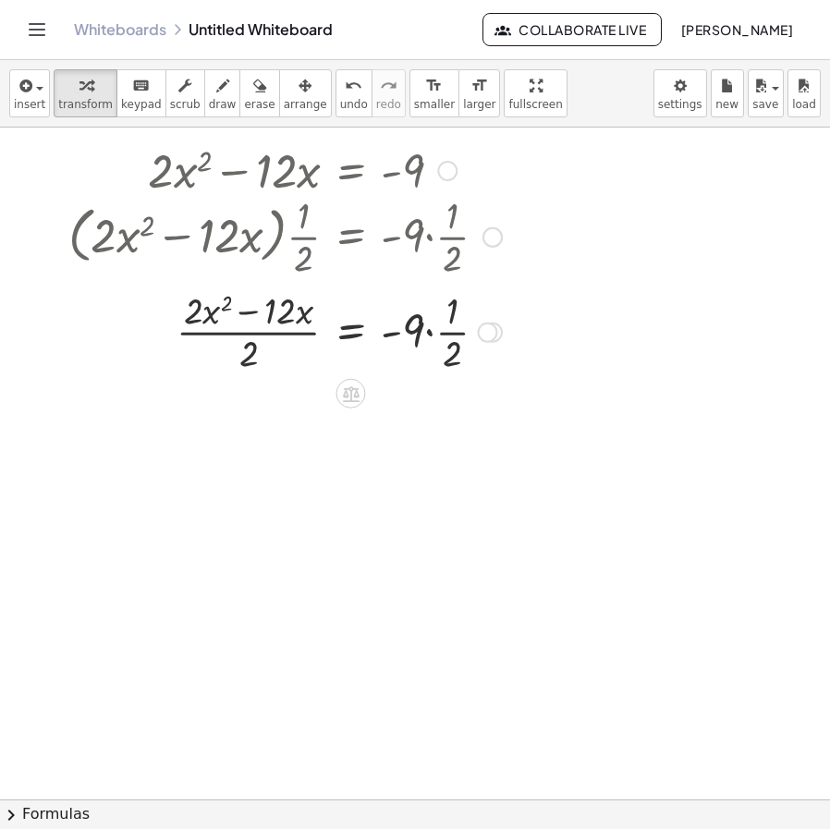
click at [249, 355] on div at bounding box center [285, 331] width 452 height 92
click at [258, 339] on div at bounding box center [285, 331] width 452 height 92
drag, startPoint x: 240, startPoint y: 367, endPoint x: 208, endPoint y: 335, distance: 45.8
click at [208, 335] on div at bounding box center [285, 331] width 452 height 92
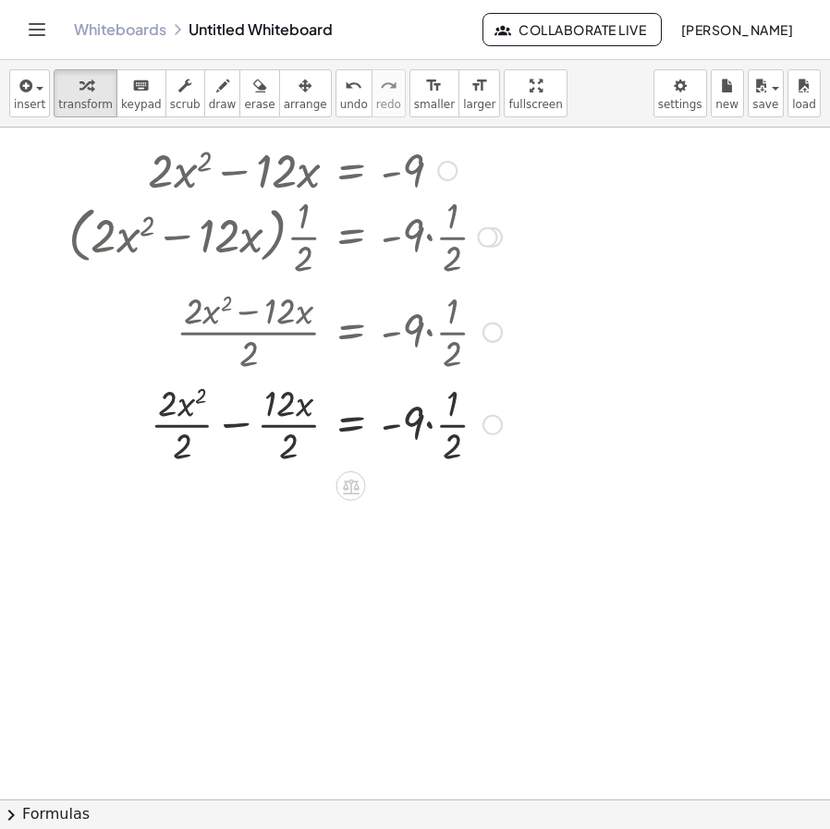
drag, startPoint x: 289, startPoint y: 433, endPoint x: 290, endPoint y: 422, distance: 10.2
click at [290, 423] on div at bounding box center [285, 423] width 452 height 92
click at [293, 422] on div at bounding box center [285, 423] width 452 height 92
click at [294, 423] on div at bounding box center [285, 423] width 452 height 92
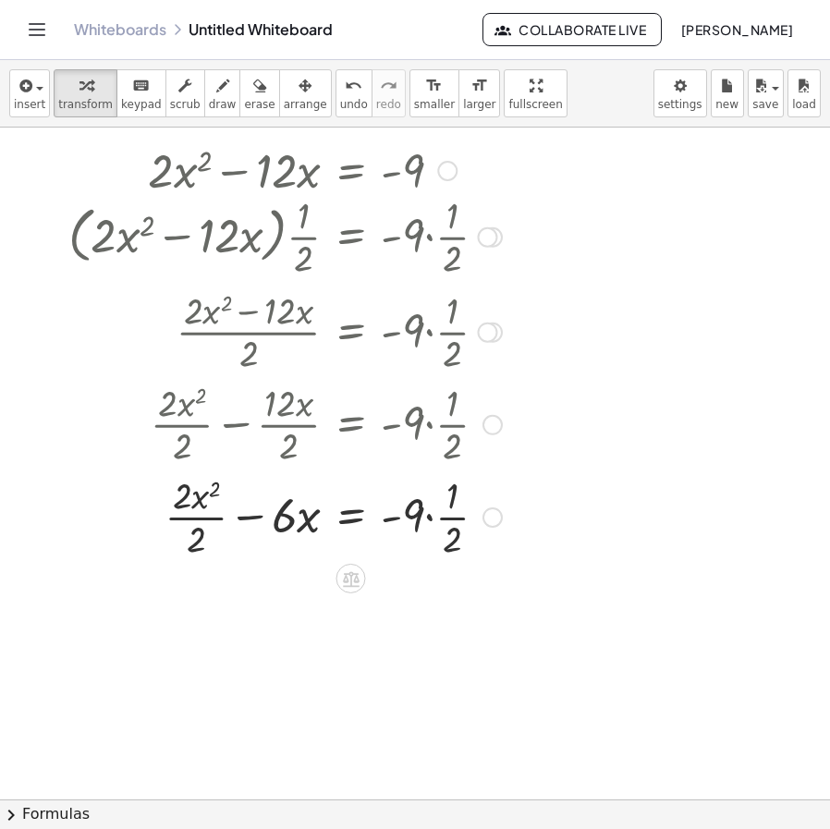
click at [214, 519] on div at bounding box center [285, 516] width 452 height 92
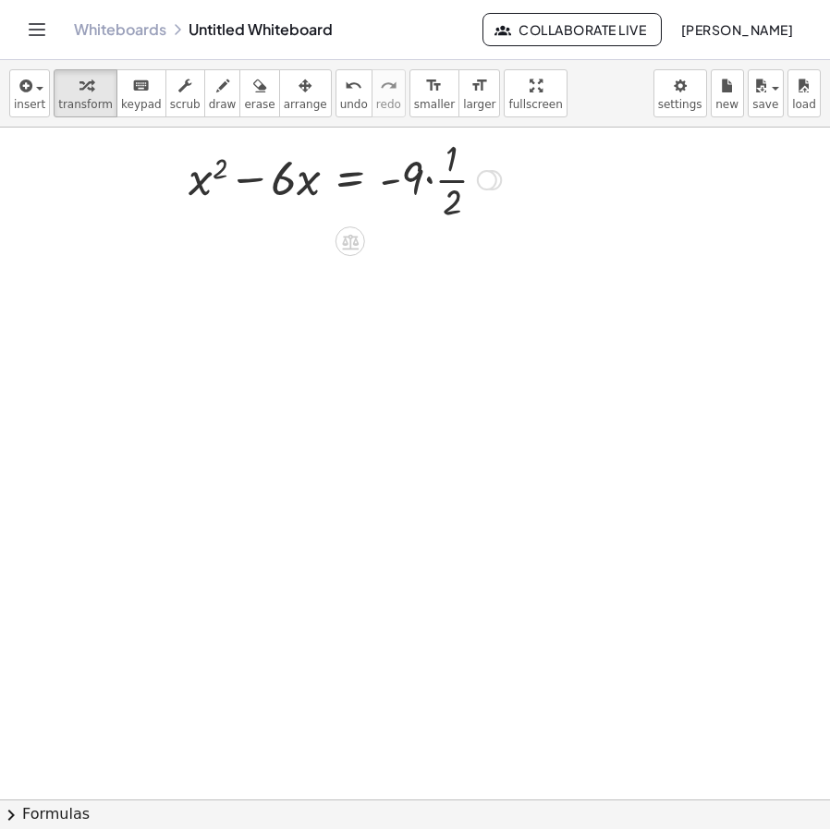
drag, startPoint x: 489, startPoint y: 498, endPoint x: 461, endPoint y: 143, distance: 356.0
click at [350, 180] on div "+ x 2 − · · x = - 9 · · · 1 · 2 6 Fix a mistake Transform line Copy line as LaT…" at bounding box center [350, 180] width 0 height 0
click at [430, 183] on div at bounding box center [344, 178] width 331 height 92
click at [403, 180] on div at bounding box center [324, 178] width 290 height 92
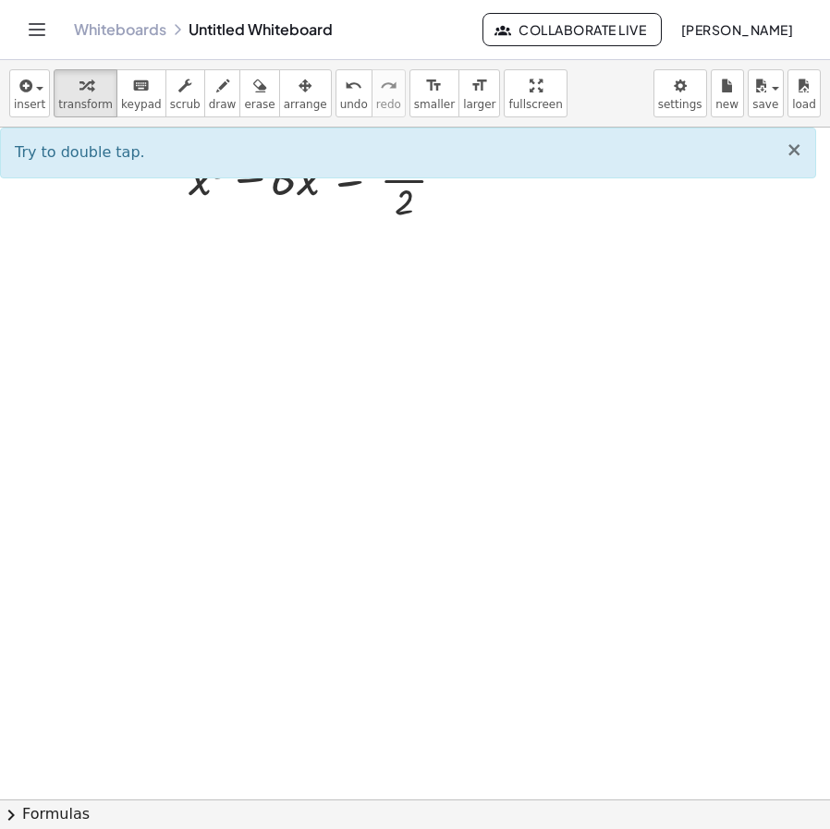
click at [794, 155] on span "×" at bounding box center [794, 150] width 17 height 22
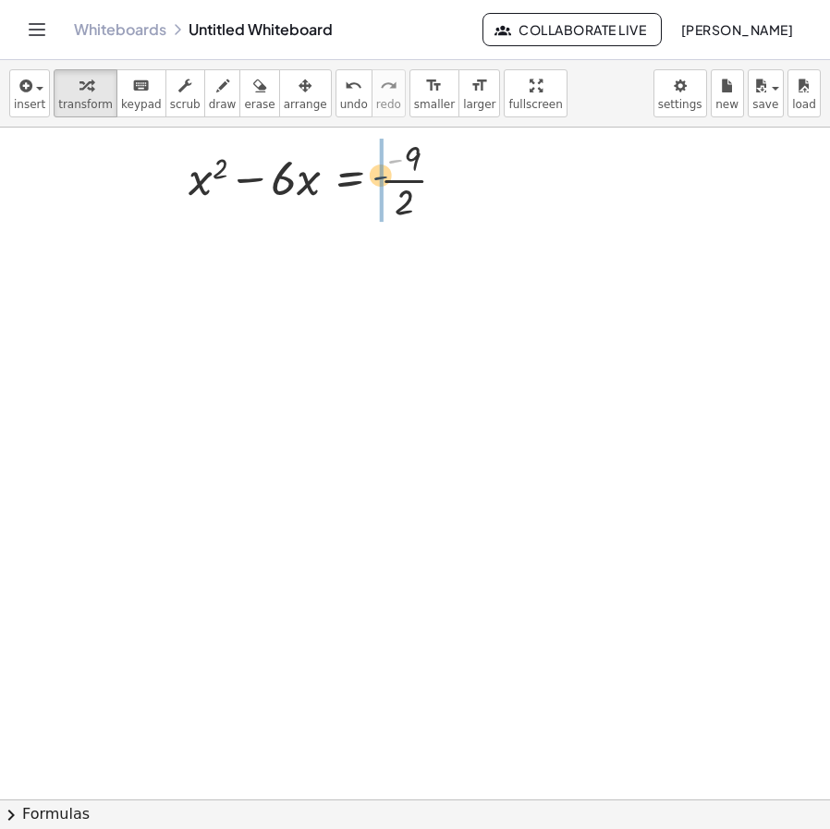
drag, startPoint x: 383, startPoint y: 169, endPoint x: 374, endPoint y: 179, distance: 13.1
click at [374, 179] on div at bounding box center [324, 178] width 290 height 92
click at [421, 186] on div at bounding box center [328, 178] width 298 height 92
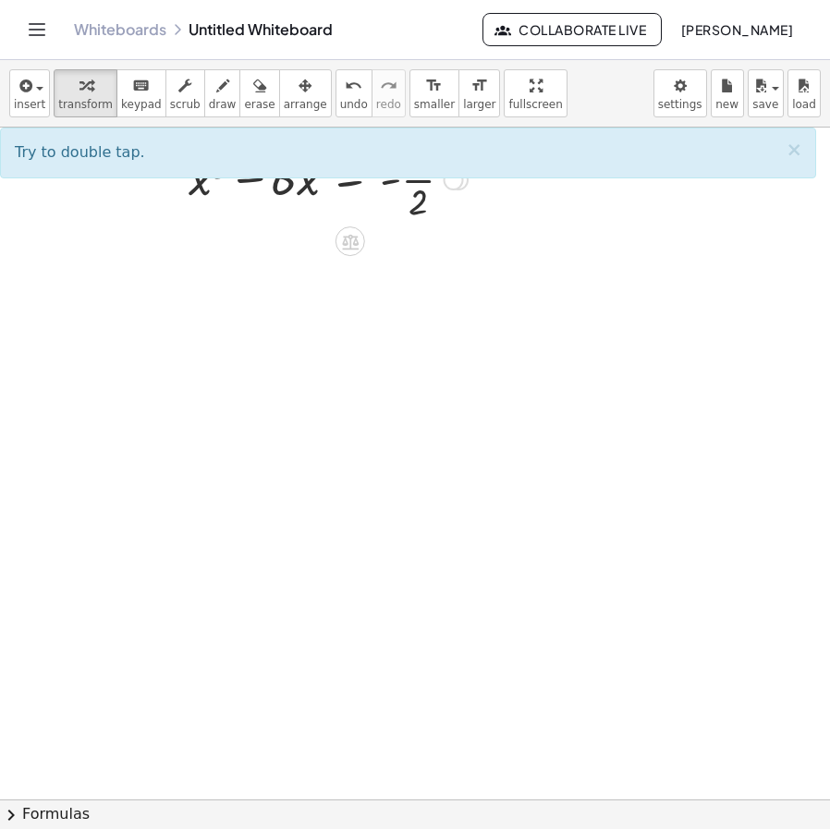
click at [421, 184] on div at bounding box center [328, 178] width 298 height 92
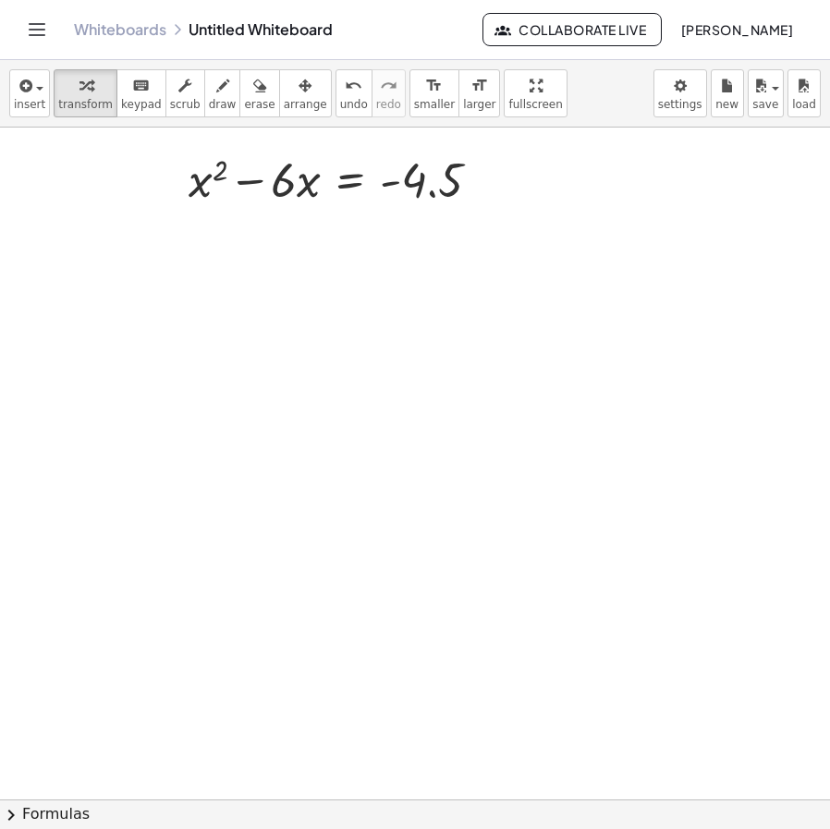
click at [331, 226] on div at bounding box center [415, 800] width 830 height 1344
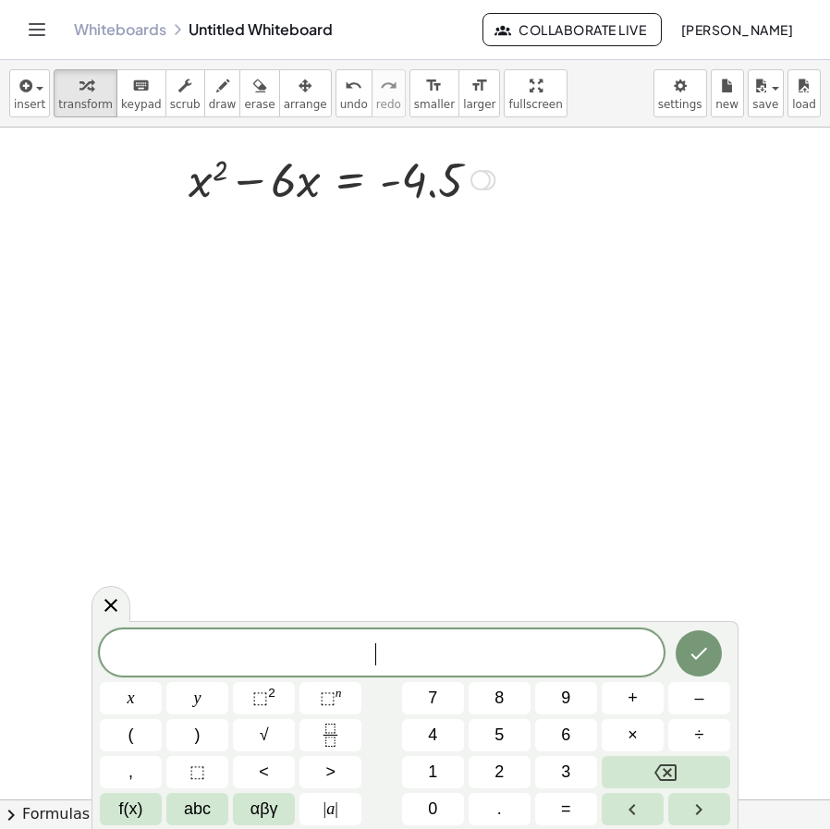
click at [350, 226] on icon at bounding box center [350, 227] width 17 height 16
click at [407, 339] on div at bounding box center [415, 800] width 830 height 1344
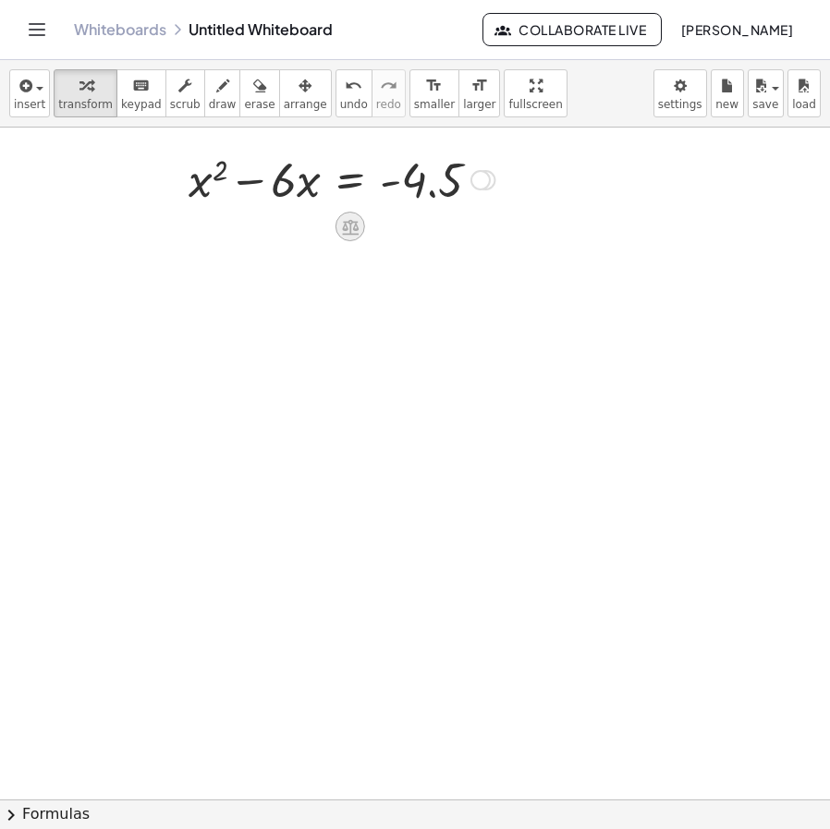
click at [348, 237] on div at bounding box center [351, 227] width 30 height 30
click at [278, 226] on span "+" at bounding box center [276, 227] width 11 height 27
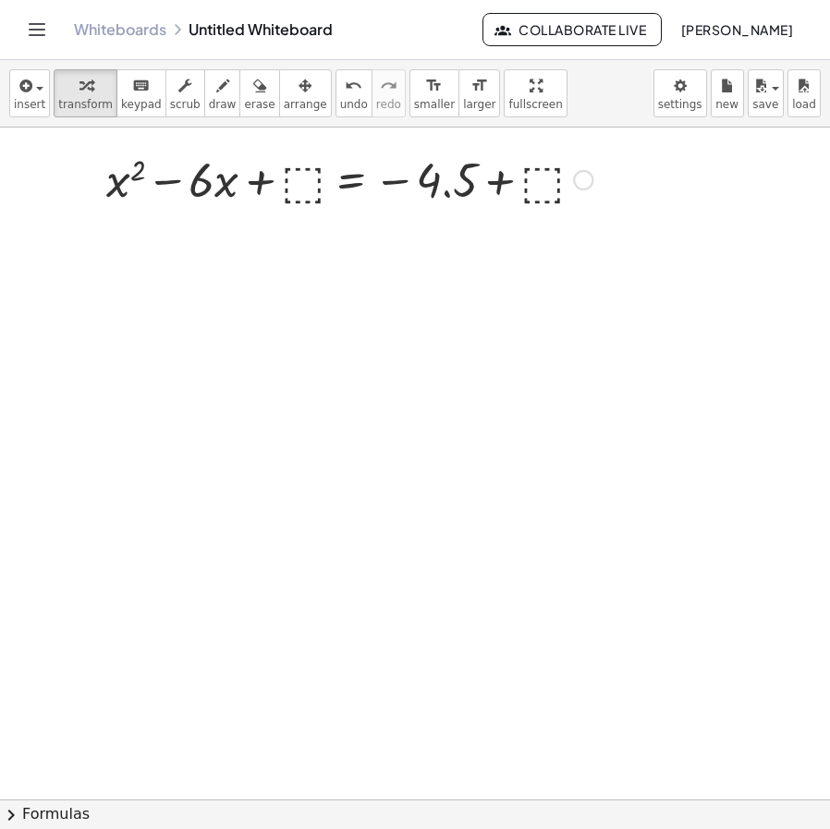
click at [311, 195] on div at bounding box center [349, 178] width 505 height 63
click at [501, 193] on div at bounding box center [349, 178] width 470 height 63
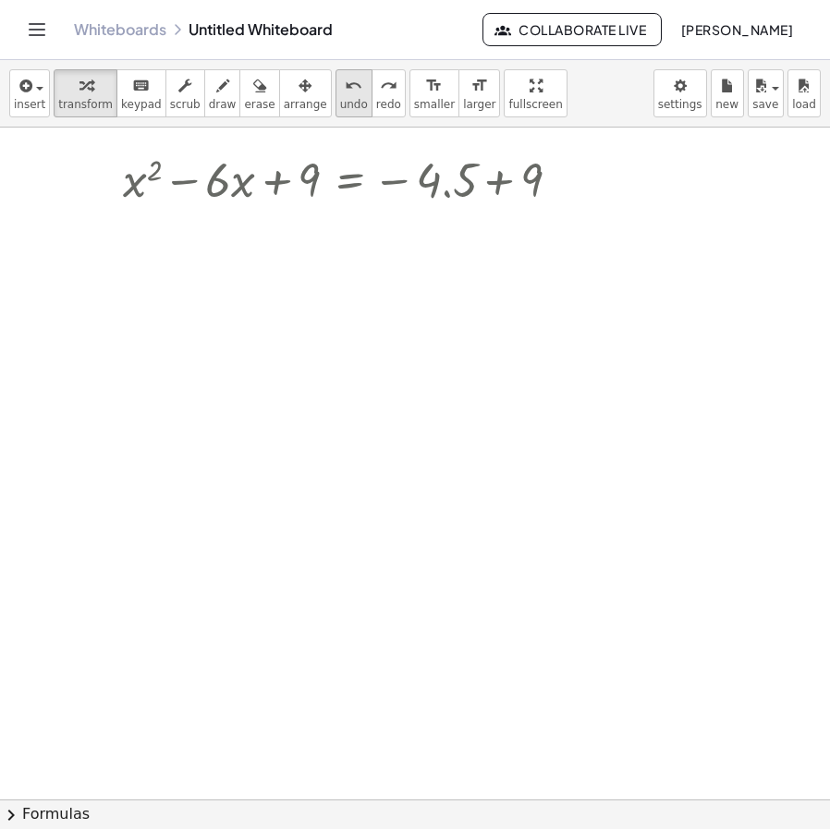
click at [340, 93] on div "undo" at bounding box center [354, 85] width 28 height 22
click at [498, 186] on div at bounding box center [349, 178] width 470 height 63
click at [340, 104] on span "undo" at bounding box center [354, 104] width 28 height 13
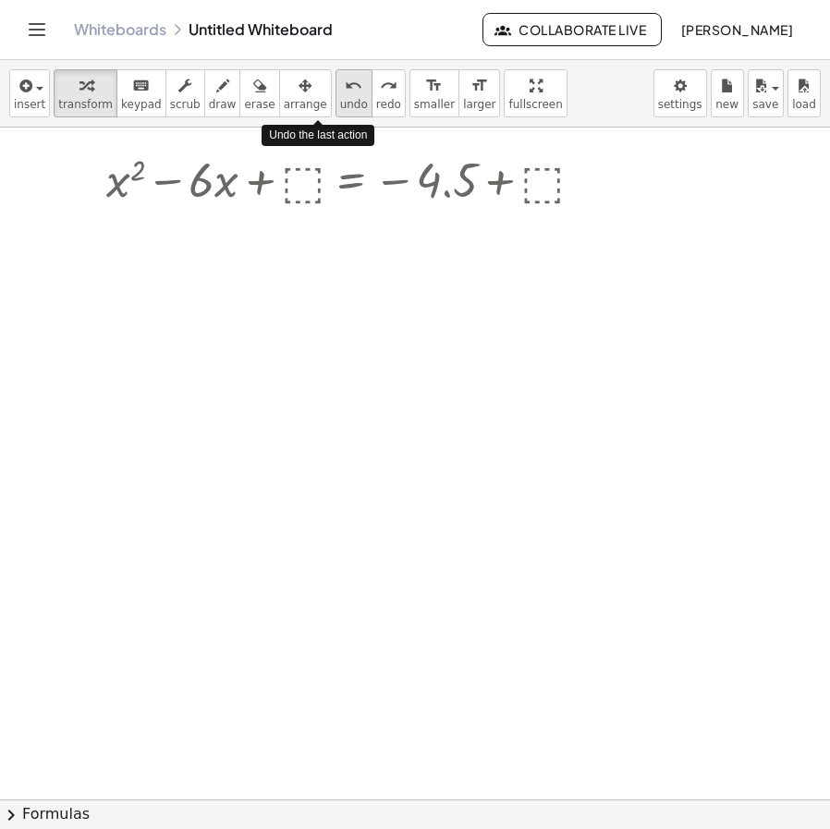
click at [340, 104] on span "undo" at bounding box center [354, 104] width 28 height 13
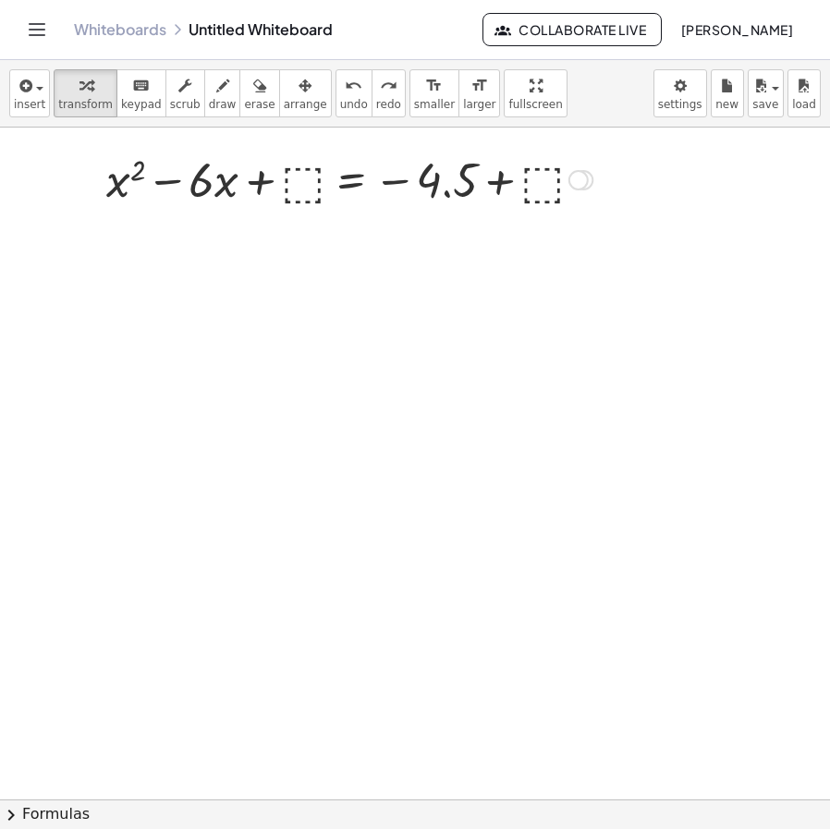
click at [309, 173] on div at bounding box center [349, 178] width 505 height 63
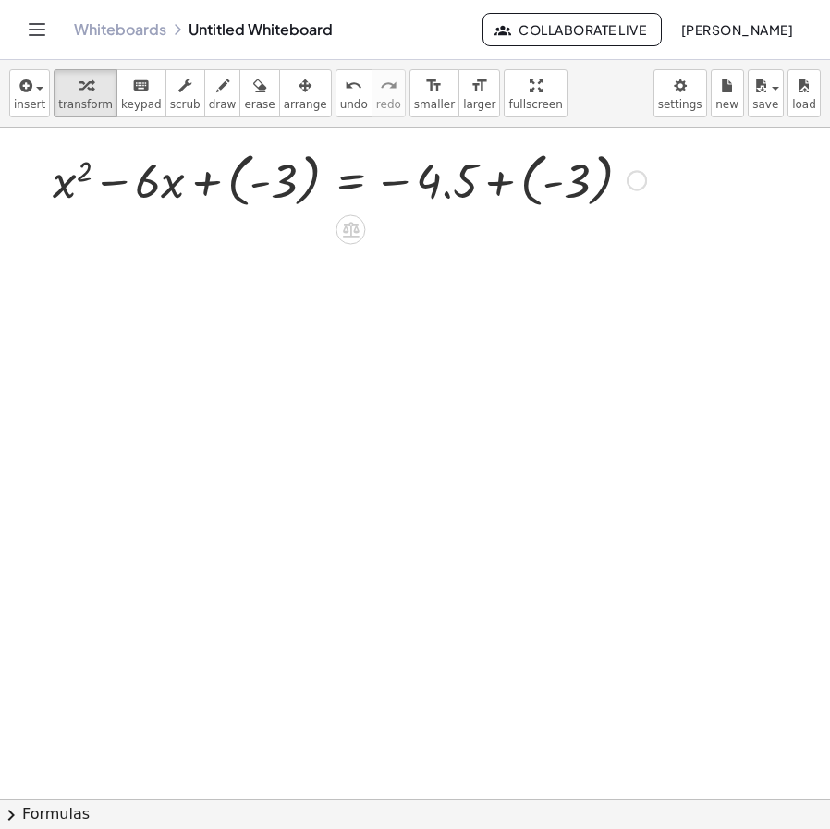
click at [507, 180] on div at bounding box center [349, 178] width 612 height 67
click at [501, 189] on div at bounding box center [315, 178] width 545 height 67
click at [340, 98] on span "undo" at bounding box center [354, 104] width 28 height 13
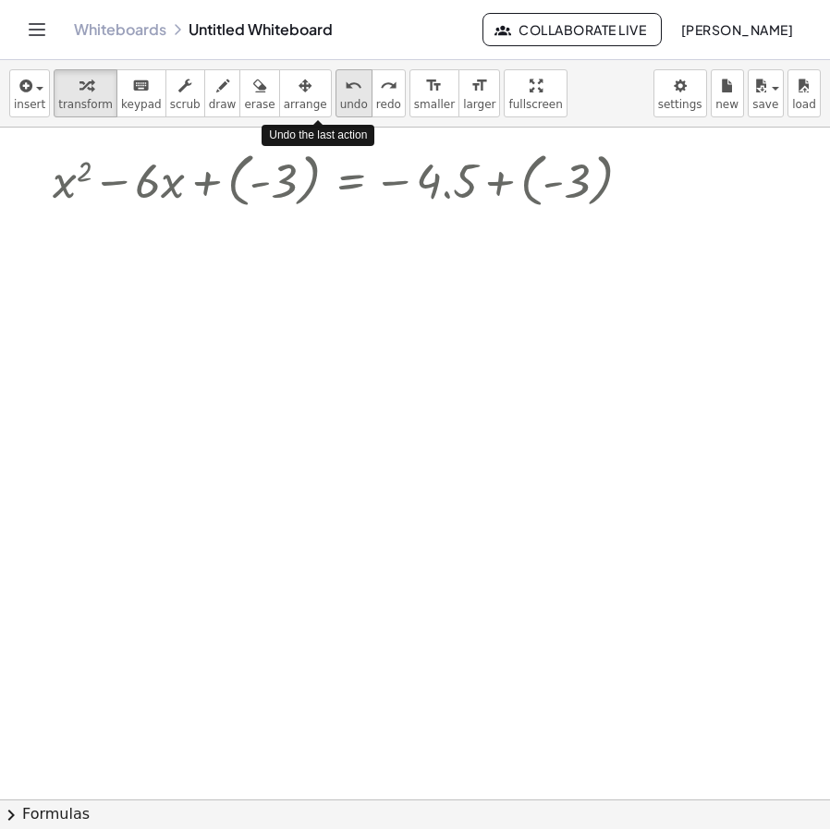
click at [340, 98] on span "undo" at bounding box center [354, 104] width 28 height 13
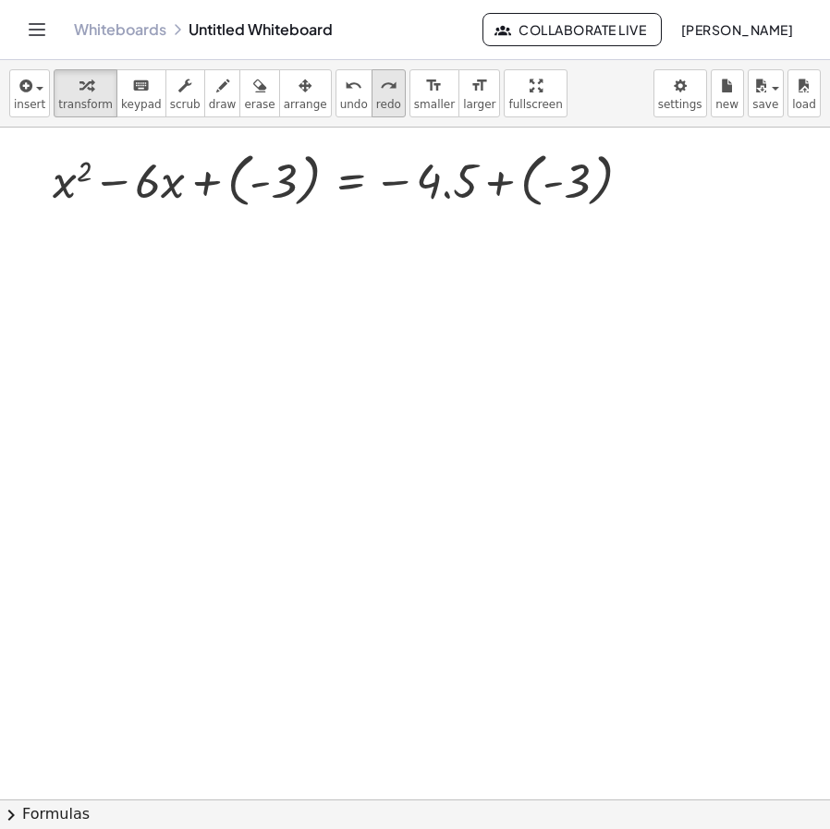
click at [372, 107] on button "redo redo" at bounding box center [389, 93] width 34 height 48
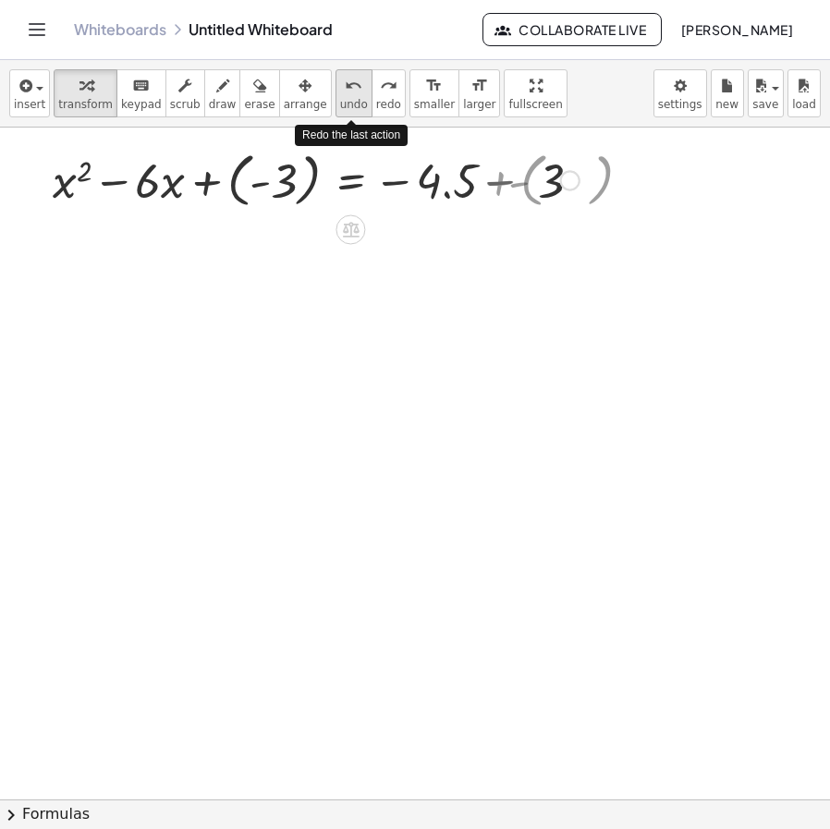
click at [340, 104] on span "undo" at bounding box center [354, 104] width 28 height 13
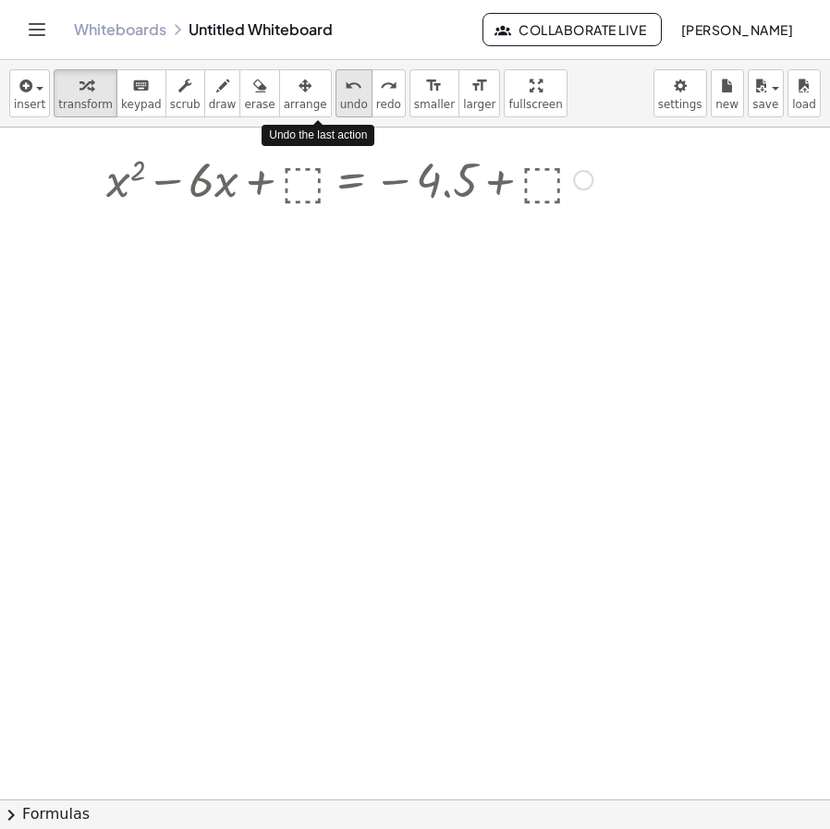
click at [340, 104] on span "undo" at bounding box center [354, 104] width 28 height 13
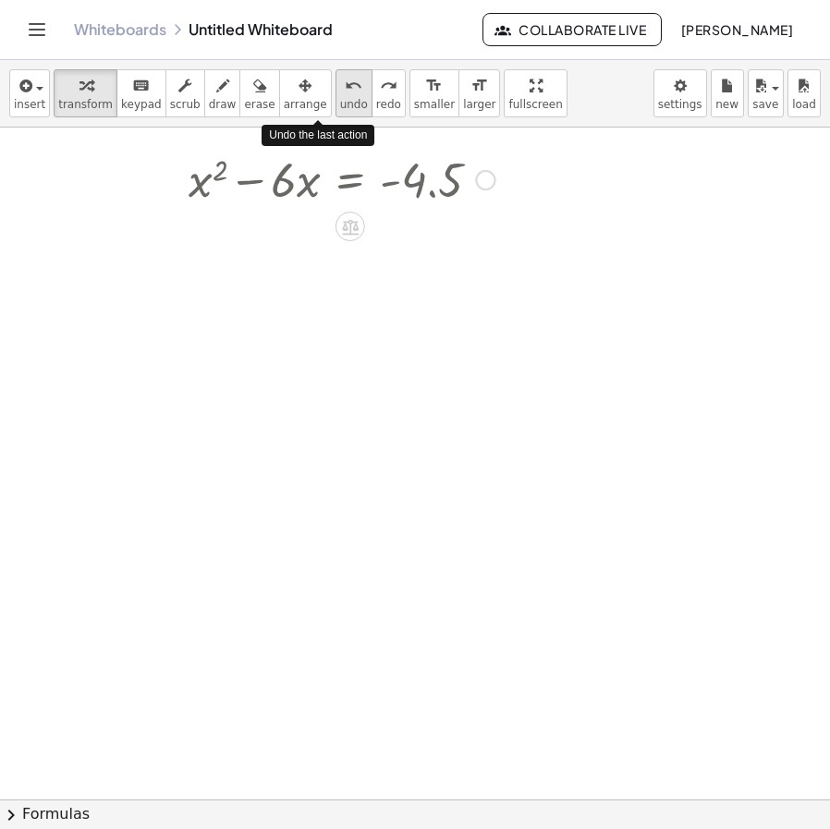
click at [340, 104] on span "undo" at bounding box center [354, 104] width 28 height 13
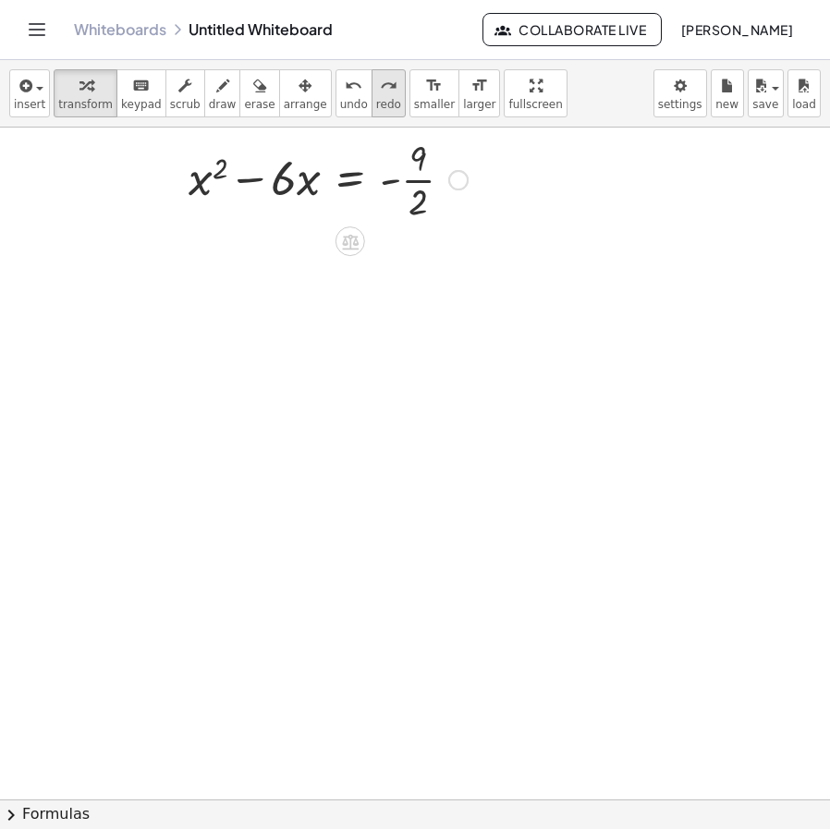
click at [376, 99] on span "redo" at bounding box center [388, 104] width 25 height 13
click at [356, 235] on icon at bounding box center [350, 227] width 17 height 16
click at [279, 232] on span "+" at bounding box center [276, 227] width 11 height 27
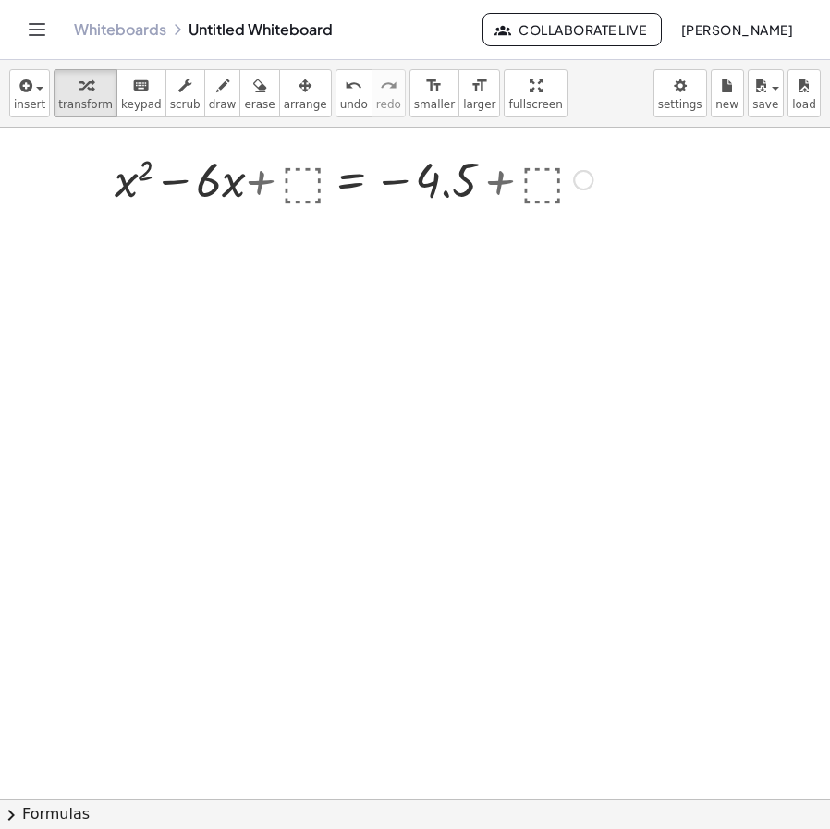
click at [308, 170] on div at bounding box center [349, 178] width 505 height 63
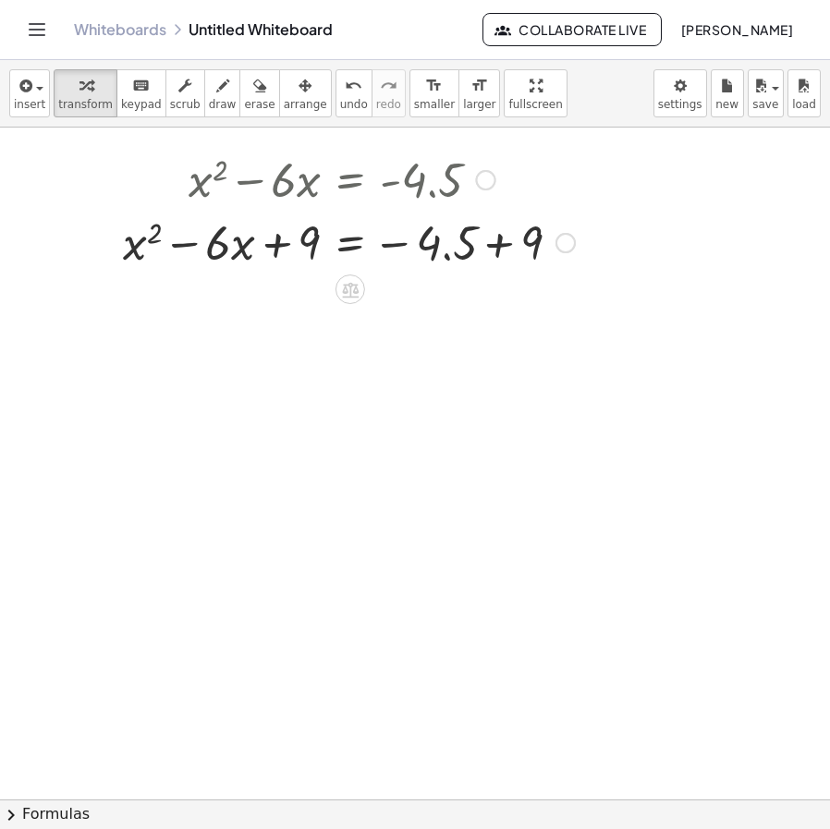
click at [503, 251] on div at bounding box center [349, 241] width 470 height 63
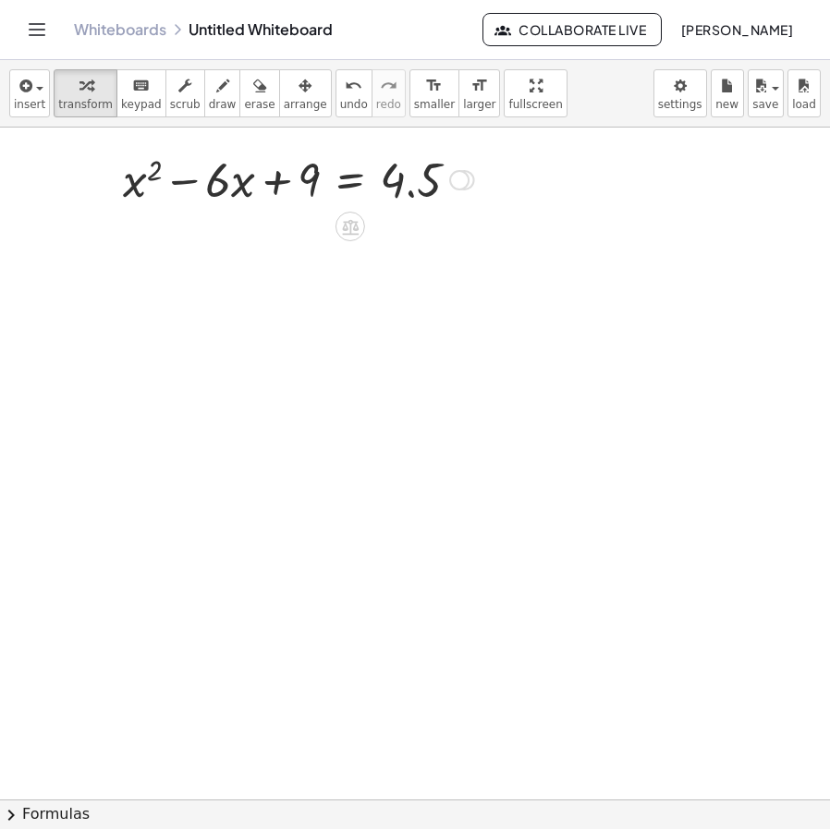
drag, startPoint x: 465, startPoint y: 311, endPoint x: 489, endPoint y: 172, distance: 140.7
click at [489, 172] on div "+ · 2 · x 2 − · 12 · x = - 9 · ( + · 2 · x 2 − · 12 · x ) · ⬚ = · - 9 · ⬚ · ( +…" at bounding box center [415, 800] width 830 height 1344
click at [360, 227] on icon at bounding box center [349, 226] width 19 height 19
click at [525, 225] on div at bounding box center [415, 800] width 830 height 1344
click at [465, 183] on div at bounding box center [459, 180] width 20 height 20
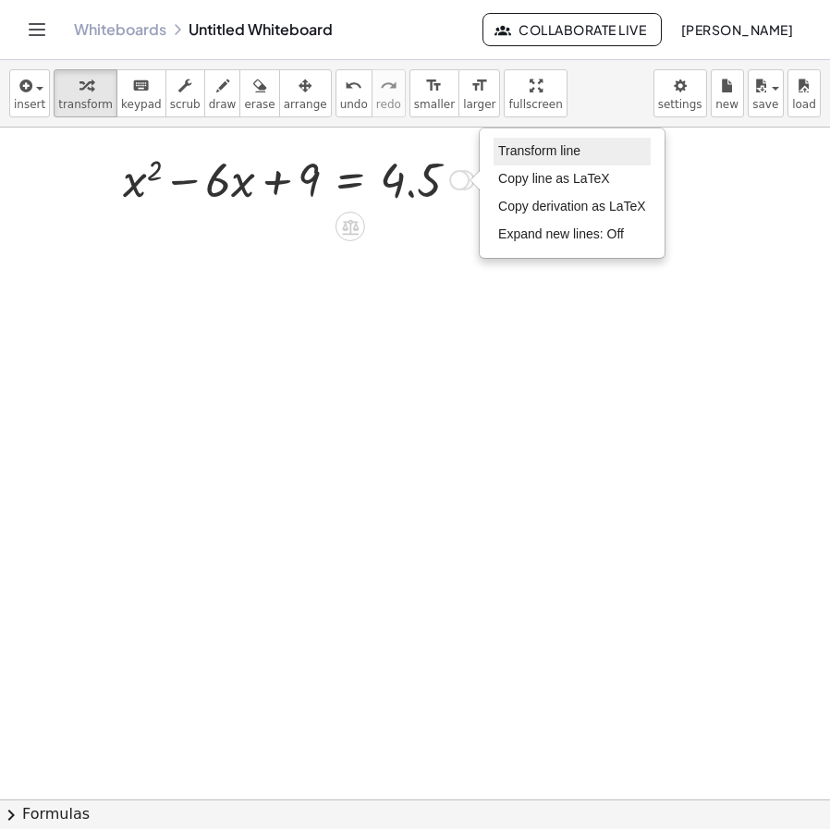
click at [523, 148] on span "Transform line" at bounding box center [539, 150] width 82 height 15
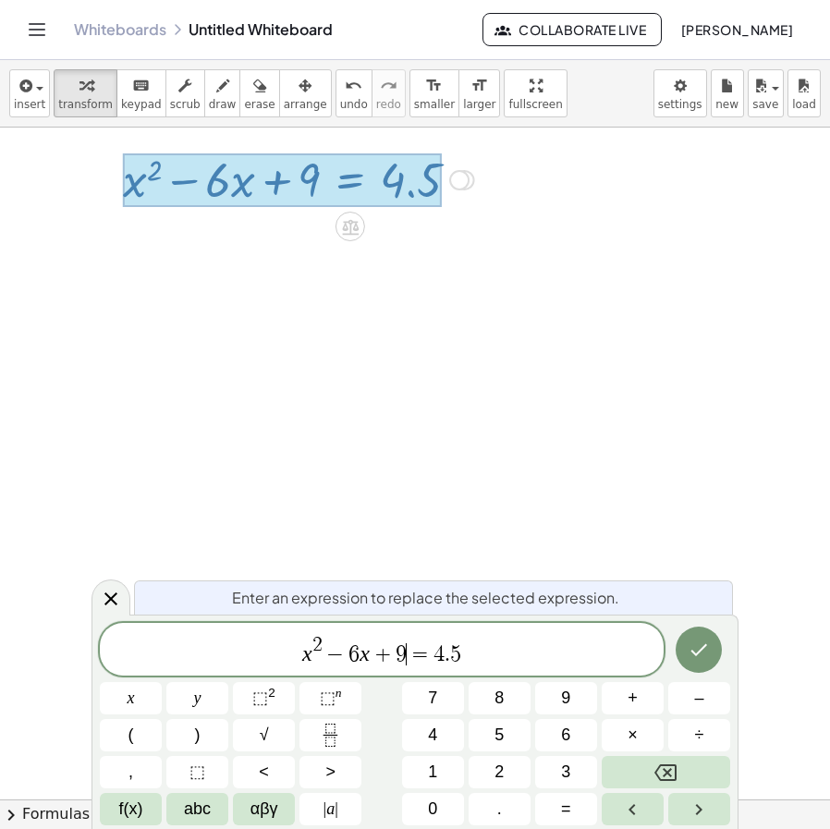
click at [411, 654] on span "=" at bounding box center [420, 654] width 27 height 22
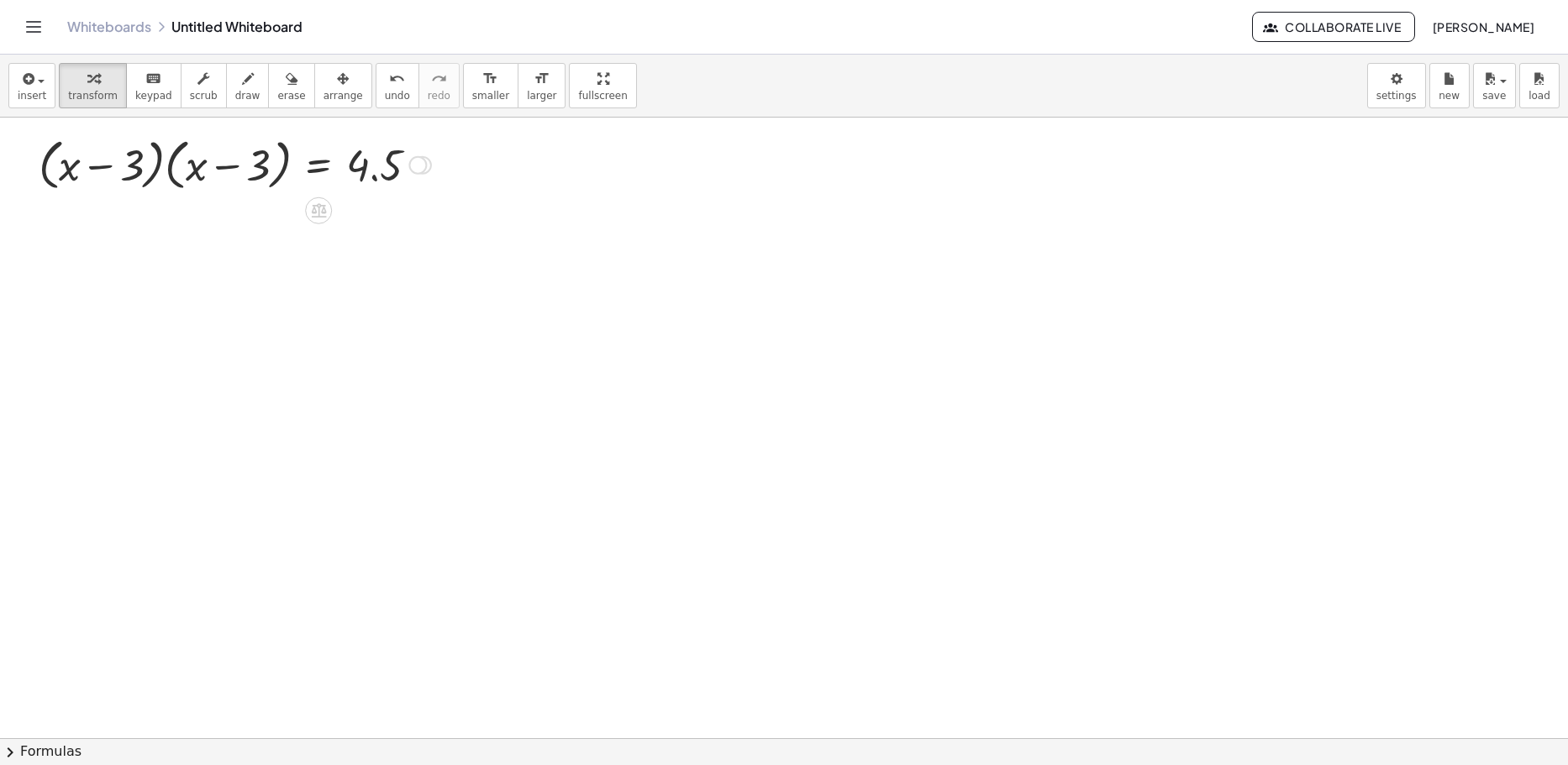
click at [424, 173] on div at bounding box center [423, 165] width 18 height 18
click at [434, 159] on div at bounding box center [235, 164] width 409 height 64
click at [423, 160] on div "Transform line Copy line as LaTeX Copy derivation as LaTeX Expand new lines: Off" at bounding box center [417, 165] width 18 height 18
click at [464, 127] on li "Transform line" at bounding box center [520, 140] width 143 height 25
